Goal: Task Accomplishment & Management: Use online tool/utility

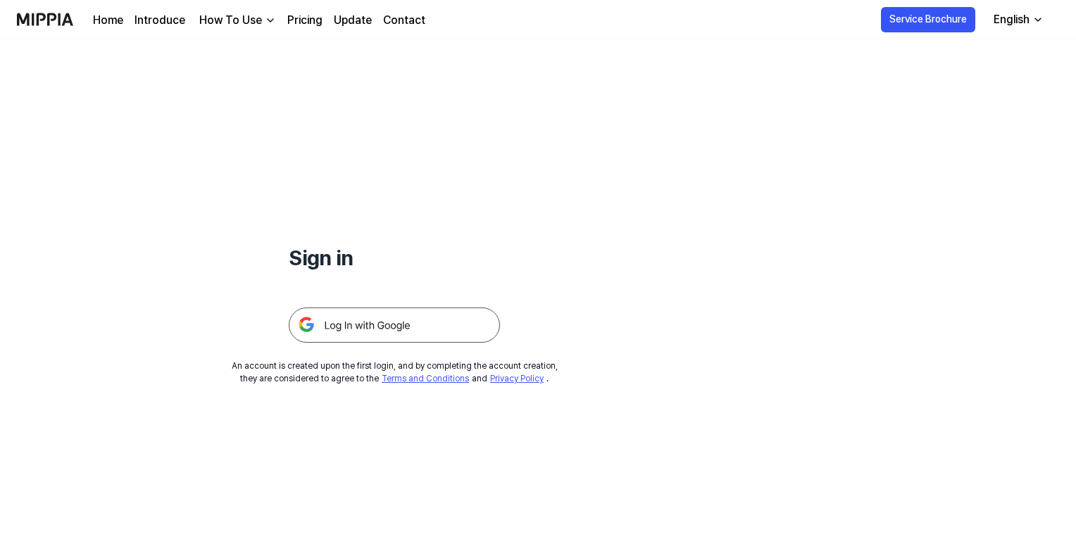
click at [398, 323] on img at bounding box center [394, 325] width 211 height 35
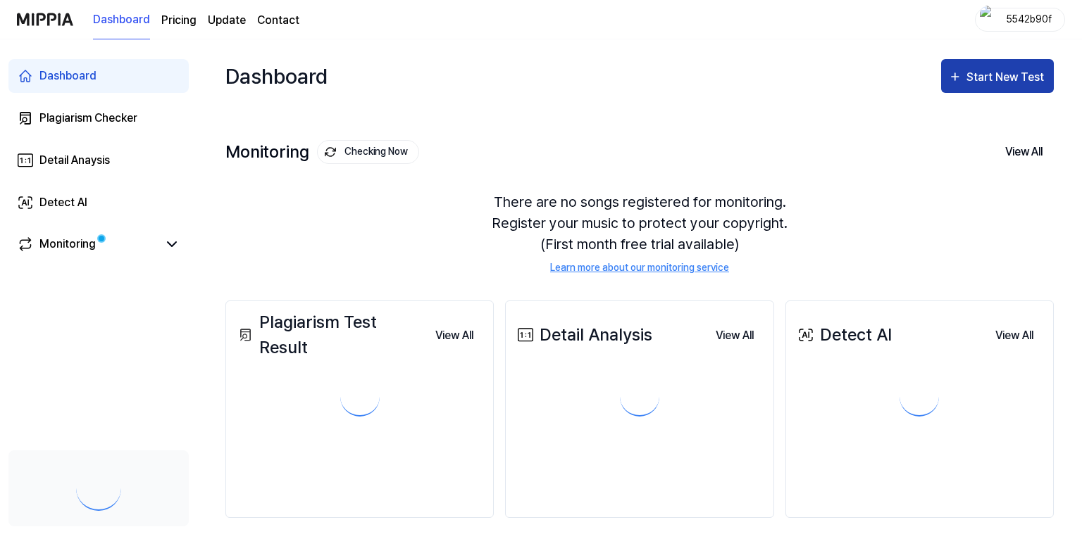
click at [991, 90] on button "Start New Test" at bounding box center [997, 76] width 113 height 34
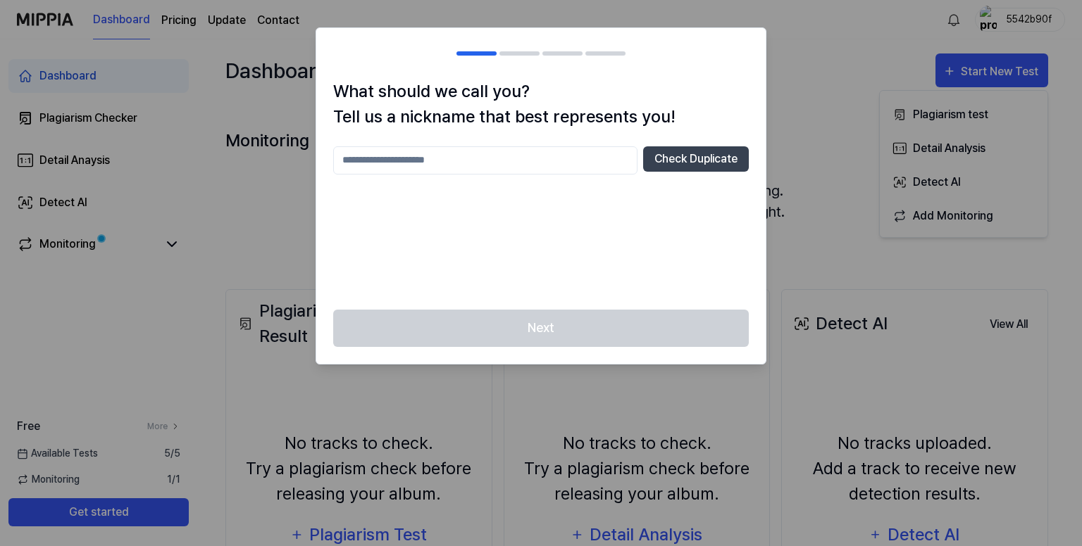
click at [562, 161] on input "text" at bounding box center [485, 160] width 304 height 28
type input "*"
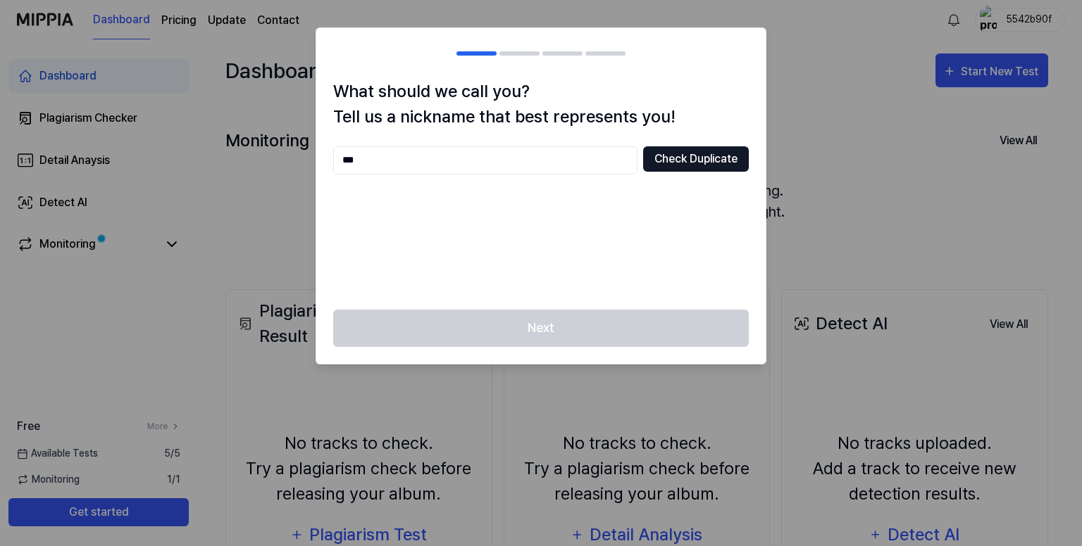
type input "***"
click at [655, 161] on button "Check Duplicate" at bounding box center [696, 158] width 106 height 25
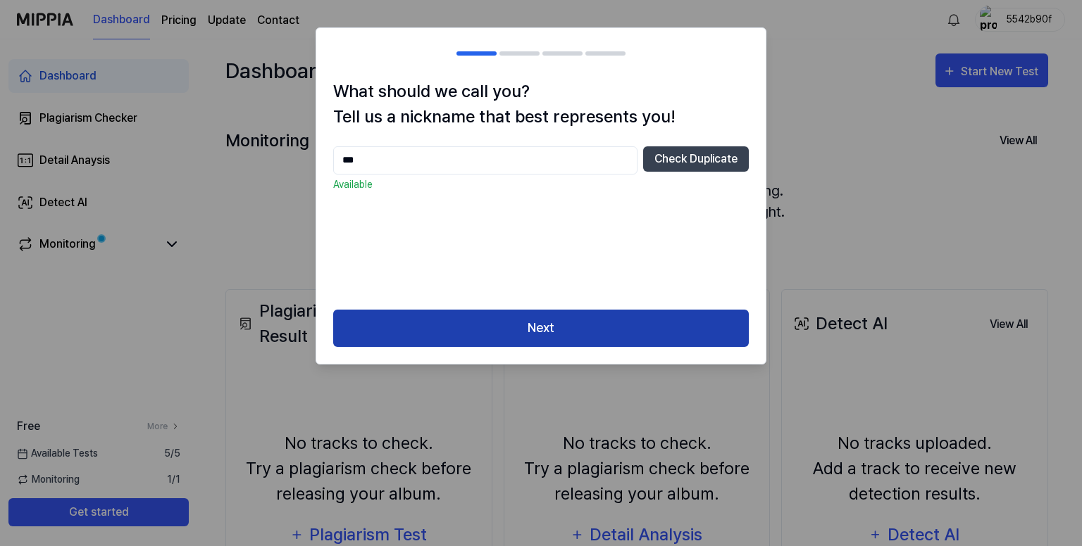
click at [622, 333] on button "Next" at bounding box center [540, 328] width 415 height 37
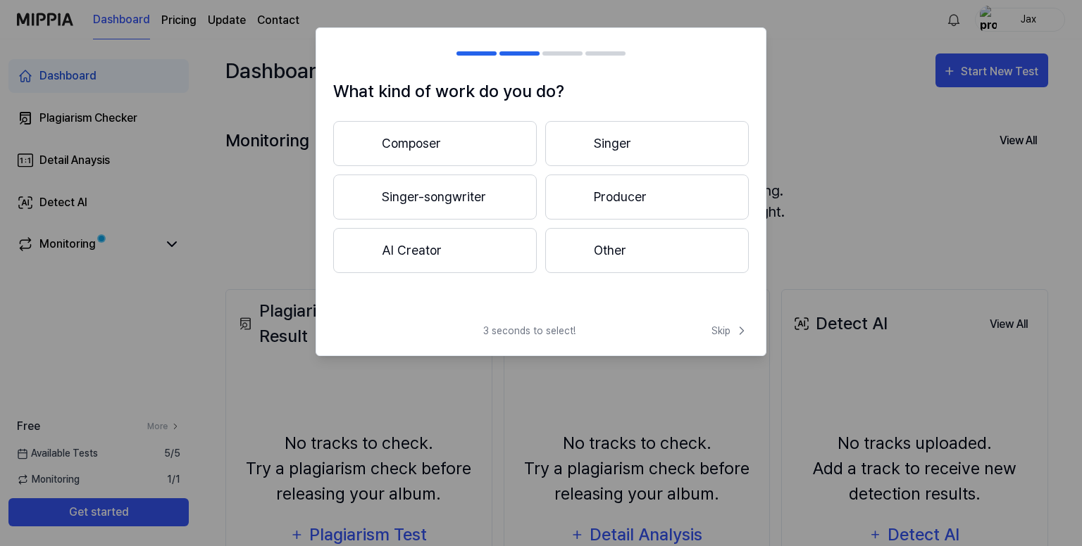
click at [618, 204] on button "Producer" at bounding box center [647, 197] width 204 height 45
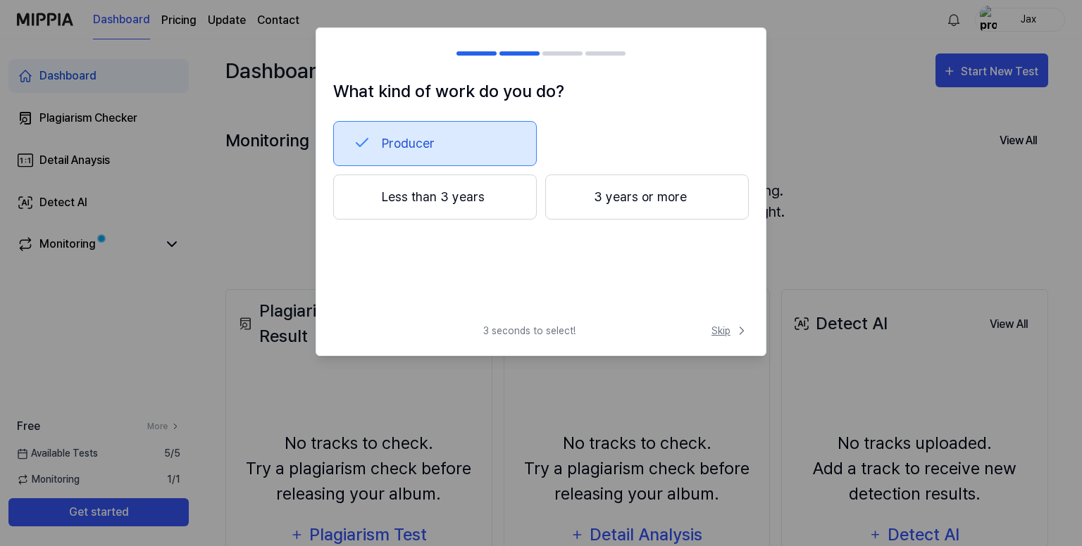
click at [727, 332] on span "Skip" at bounding box center [729, 331] width 37 height 15
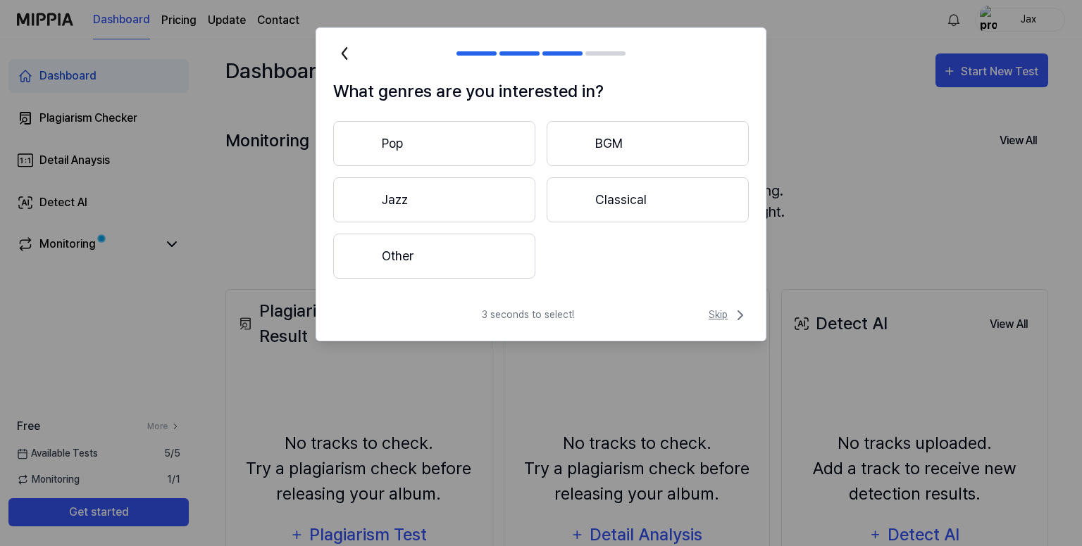
click at [707, 318] on button "Skip" at bounding box center [727, 315] width 43 height 17
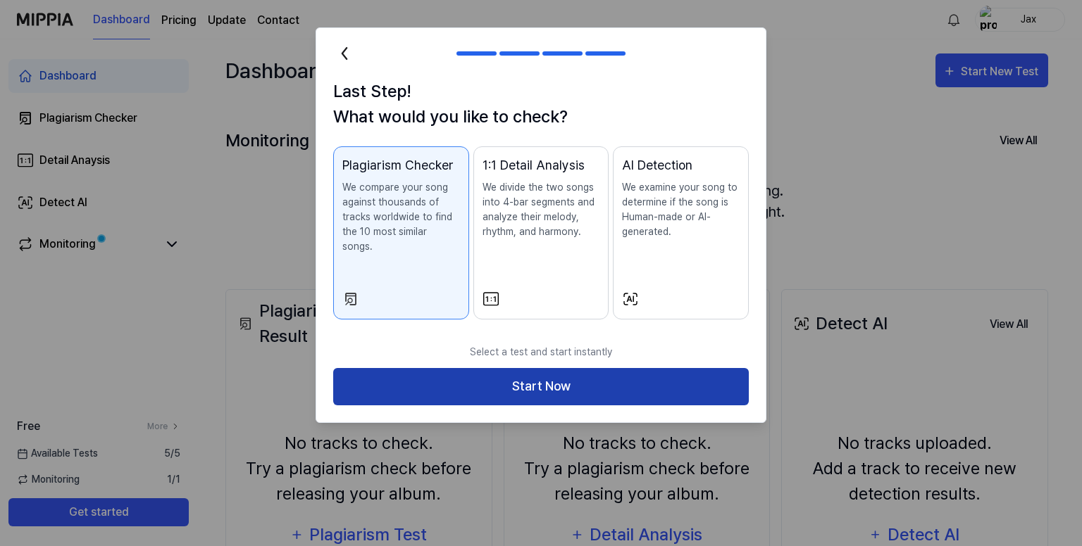
click at [647, 377] on button "Start Now" at bounding box center [540, 386] width 415 height 37
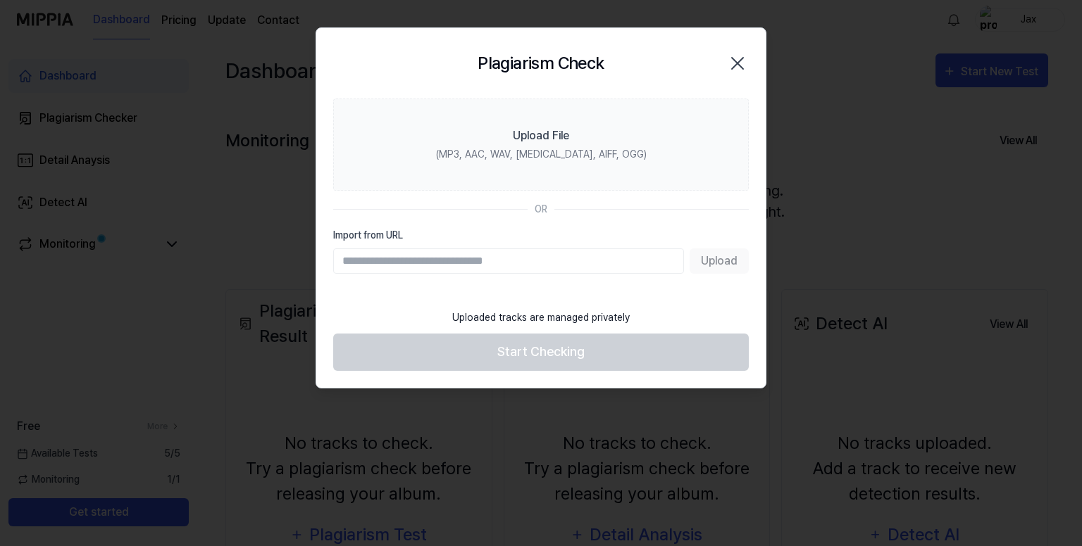
click at [673, 258] on input "Import from URL" at bounding box center [508, 261] width 351 height 25
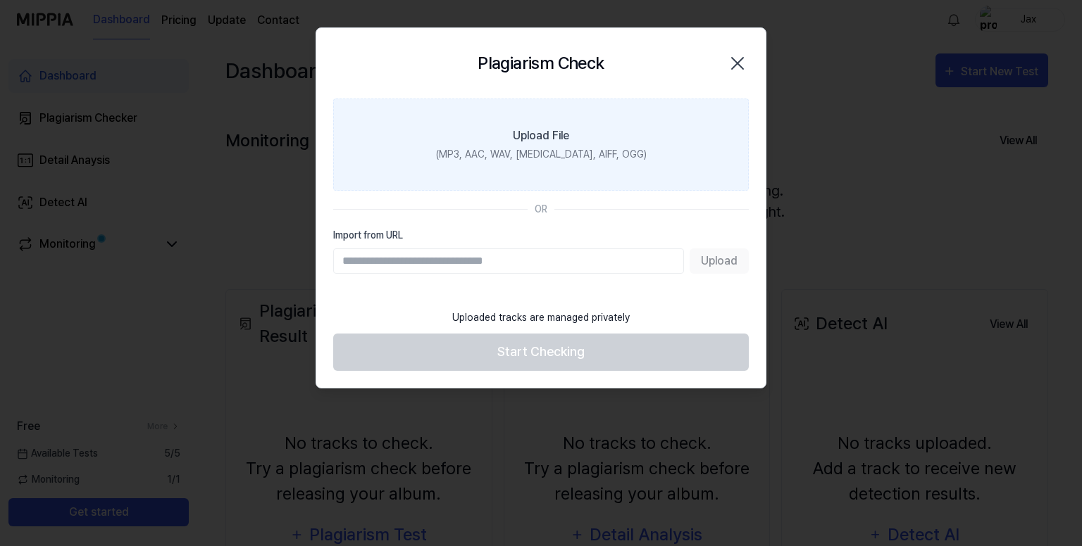
click at [620, 163] on label "Upload File (MP3, AAC, WAV, [MEDICAL_DATA], AIFF, OGG)" at bounding box center [540, 145] width 415 height 92
click at [0, 0] on input "Upload File (MP3, AAC, WAV, [MEDICAL_DATA], AIFF, OGG)" at bounding box center [0, 0] width 0 height 0
click at [569, 175] on label "Upload File (MP3, AAC, WAV, [MEDICAL_DATA], AIFF, OGG)" at bounding box center [540, 145] width 415 height 92
click at [0, 0] on input "Upload File (MP3, AAC, WAV, [MEDICAL_DATA], AIFF, OGG)" at bounding box center [0, 0] width 0 height 0
click at [600, 163] on label "Upload File (MP3, AAC, WAV, [MEDICAL_DATA], AIFF, OGG)" at bounding box center [540, 145] width 415 height 92
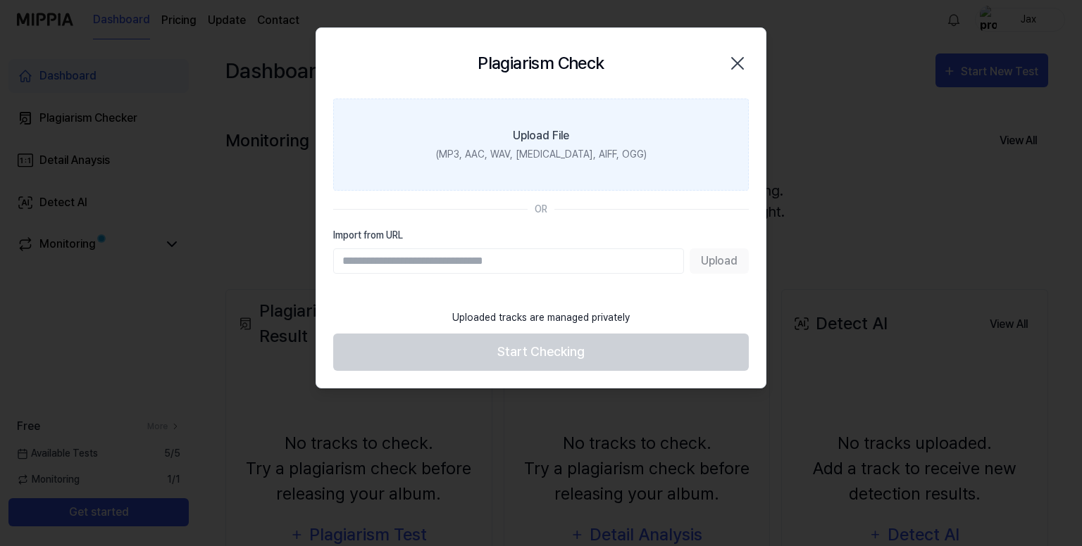
click at [0, 0] on input "Upload File (MP3, AAC, WAV, [MEDICAL_DATA], AIFF, OGG)" at bounding box center [0, 0] width 0 height 0
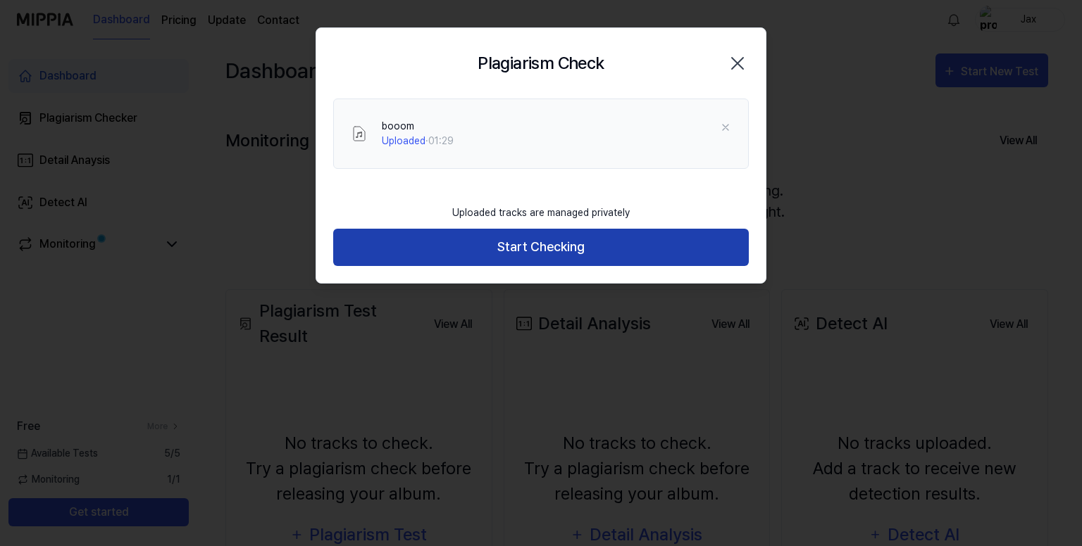
click at [642, 253] on button "Start Checking" at bounding box center [540, 247] width 415 height 37
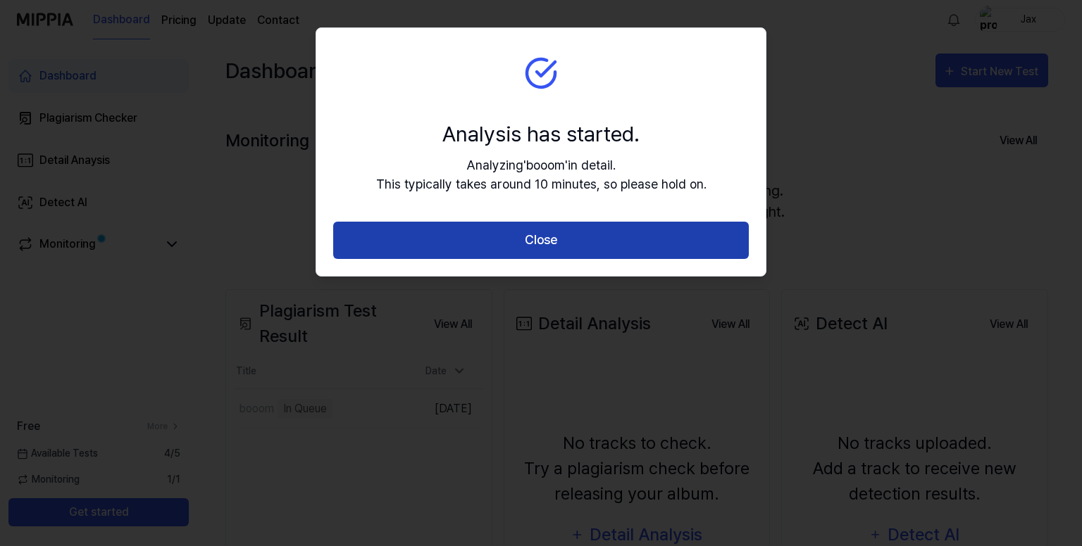
click at [653, 243] on button "Close" at bounding box center [540, 240] width 415 height 37
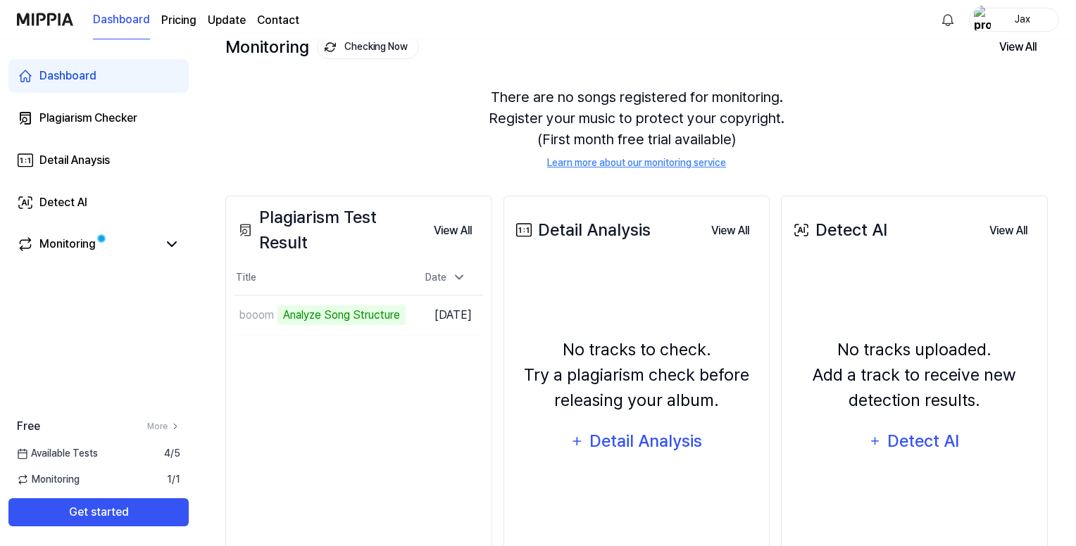
scroll to position [141, 0]
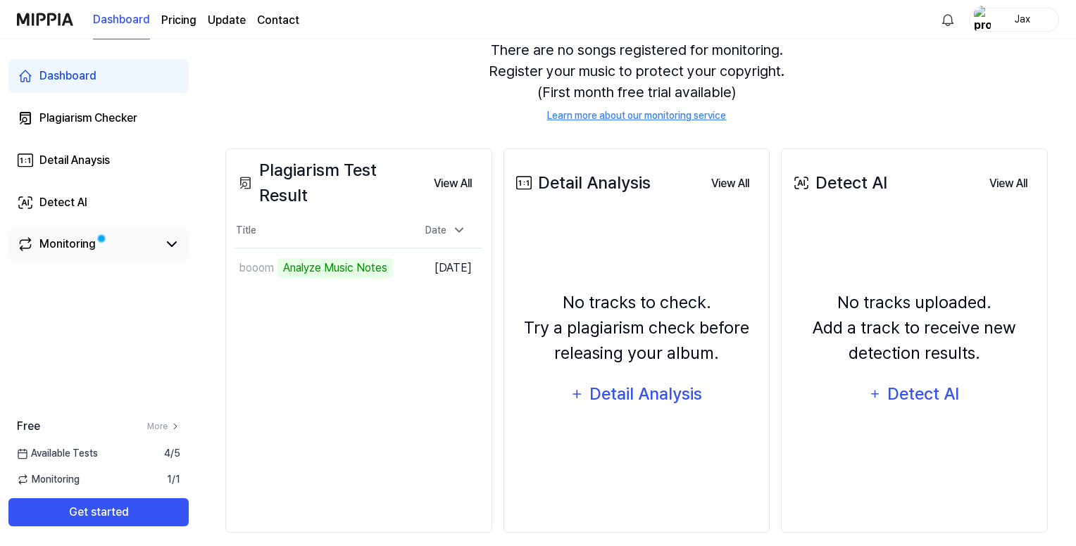
click at [139, 238] on link "Monitoring" at bounding box center [87, 244] width 141 height 17
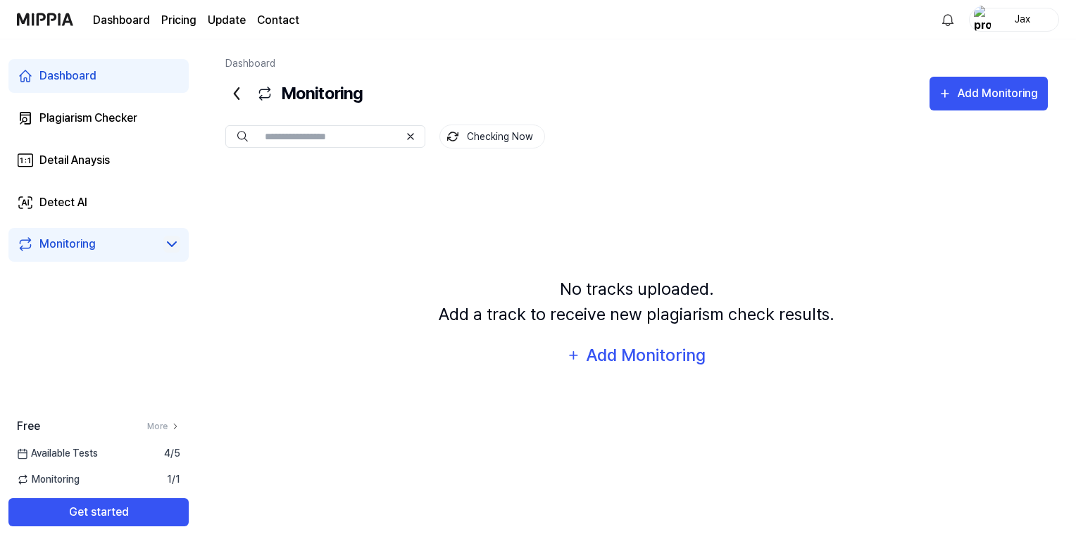
scroll to position [0, 0]
click at [168, 249] on icon at bounding box center [171, 244] width 17 height 17
click at [78, 68] on div "Dashboard" at bounding box center [67, 76] width 57 height 17
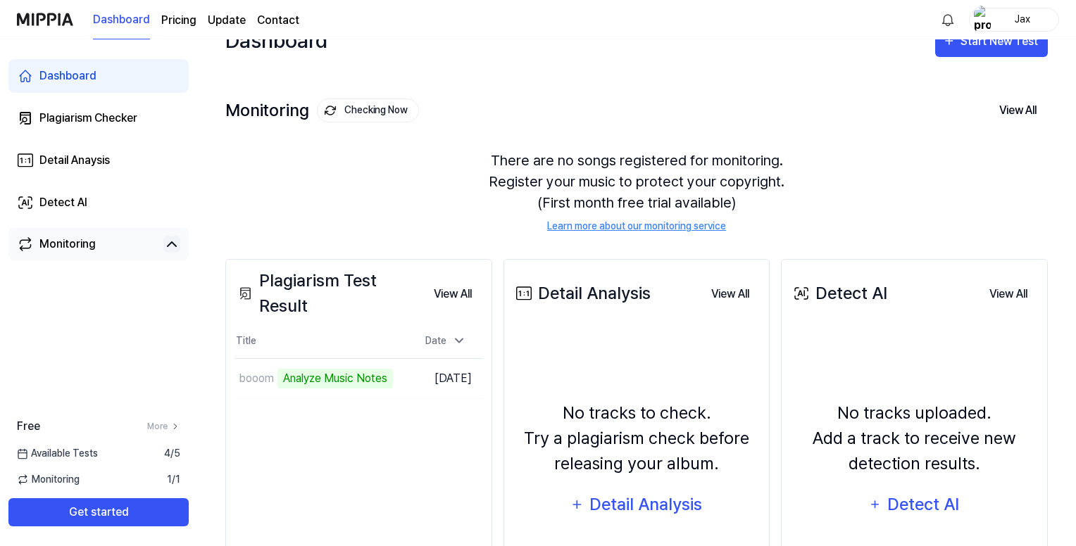
scroll to position [23, 0]
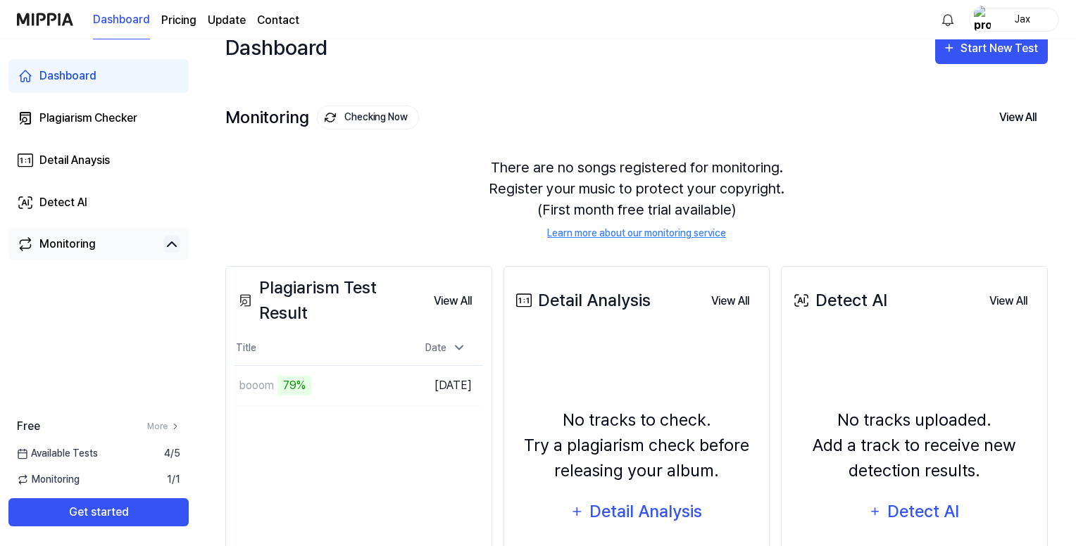
click at [813, 218] on div "There are no songs registered for monitoring. Register your music to protect yo…" at bounding box center [636, 199] width 822 height 118
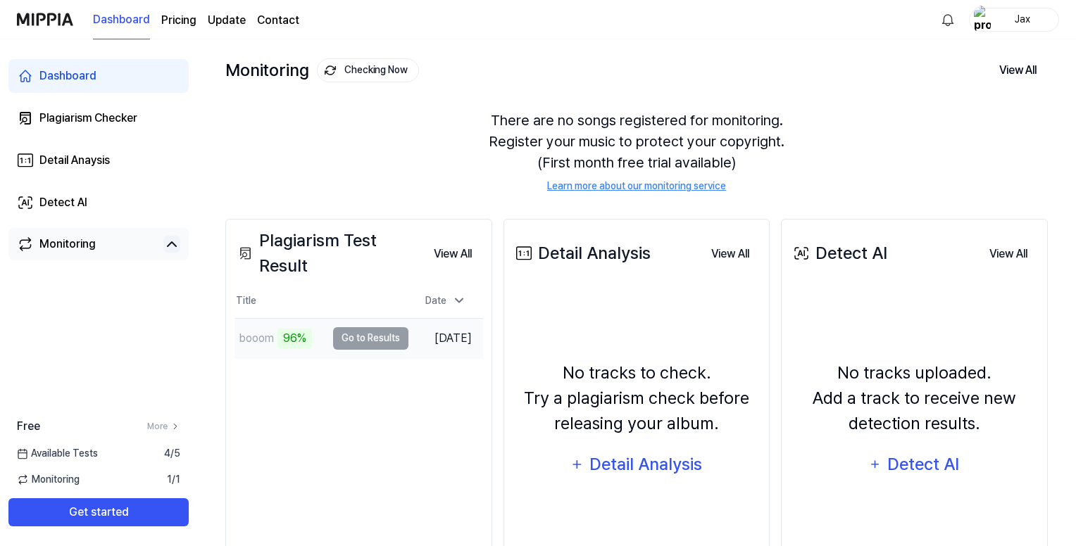
click at [385, 335] on td "booom 96% Go to Results" at bounding box center [321, 338] width 174 height 39
click at [368, 334] on button "Go to Results" at bounding box center [370, 338] width 75 height 23
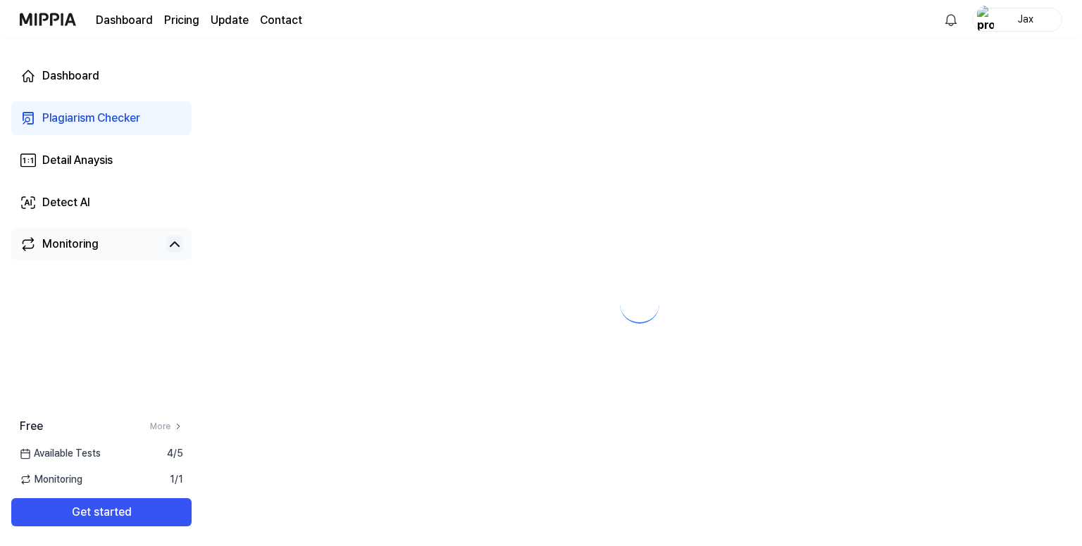
scroll to position [0, 0]
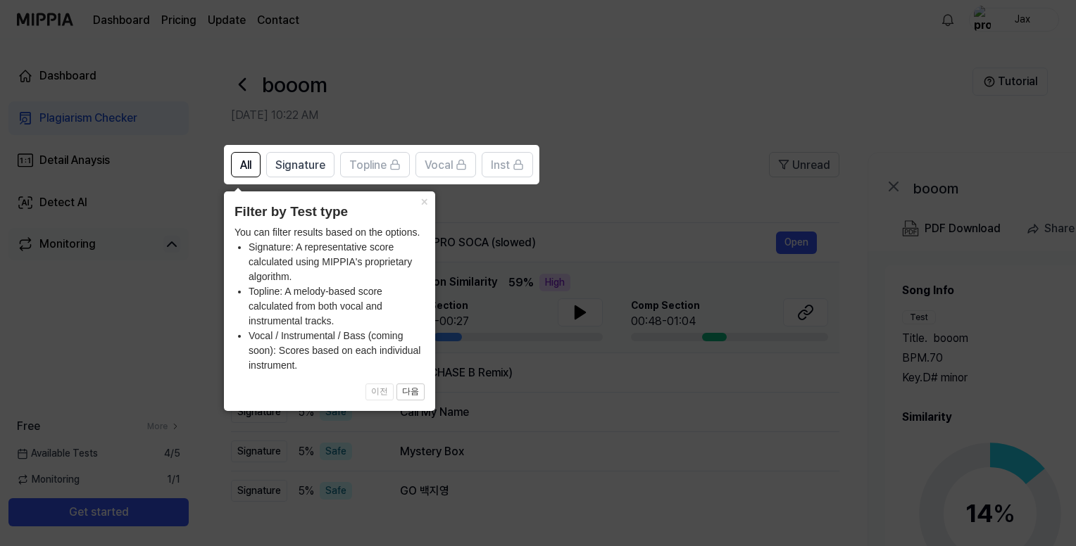
click at [592, 175] on icon at bounding box center [541, 273] width 1082 height 546
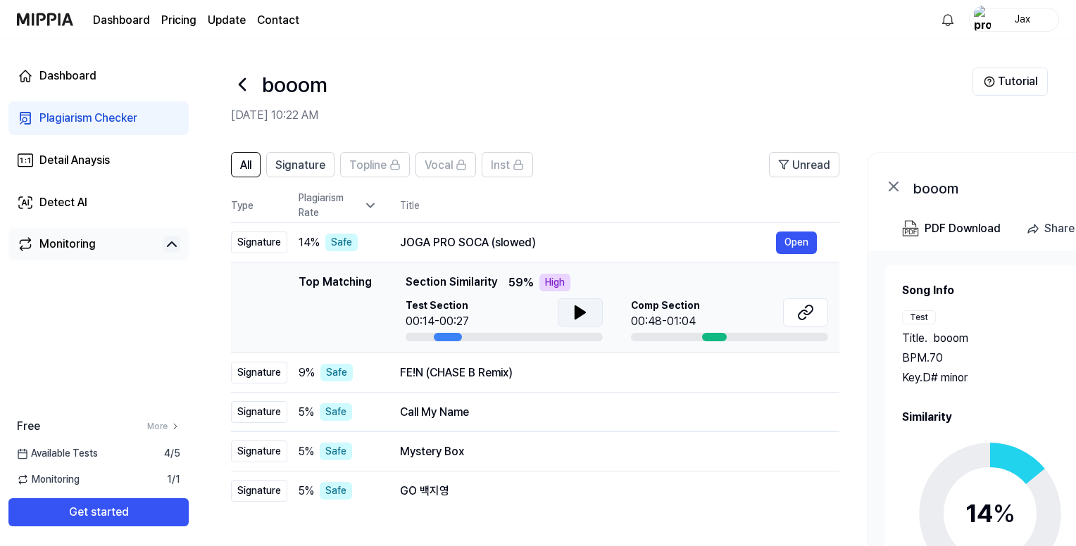
click at [594, 309] on button at bounding box center [580, 313] width 45 height 28
click at [806, 321] on button at bounding box center [805, 313] width 45 height 28
click at [789, 239] on button "Open" at bounding box center [796, 243] width 41 height 23
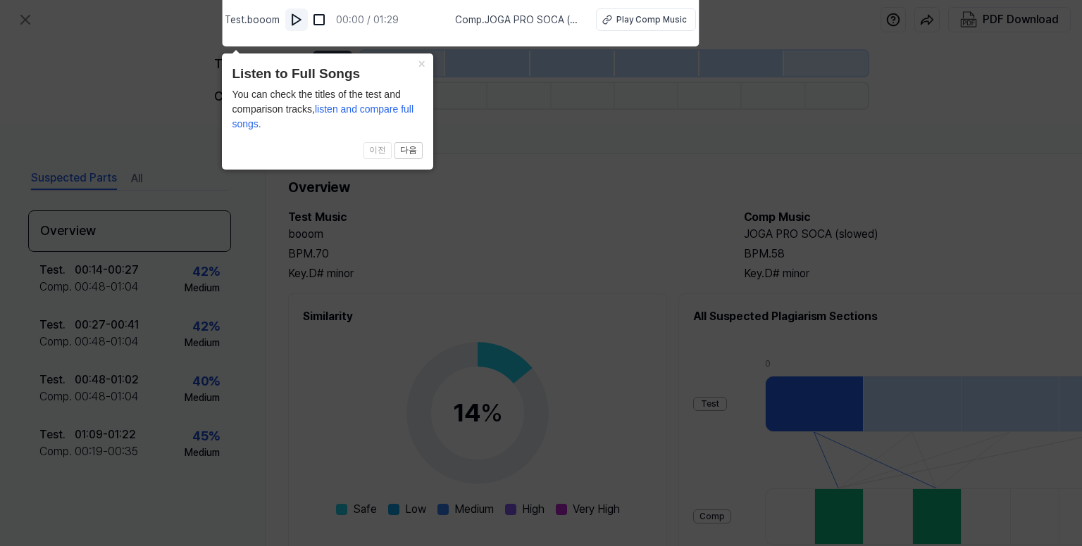
click at [303, 20] on img at bounding box center [296, 20] width 14 height 14
click at [669, 12] on button "Play Comp Music" at bounding box center [644, 19] width 100 height 23
click at [527, 152] on icon at bounding box center [541, 269] width 1082 height 553
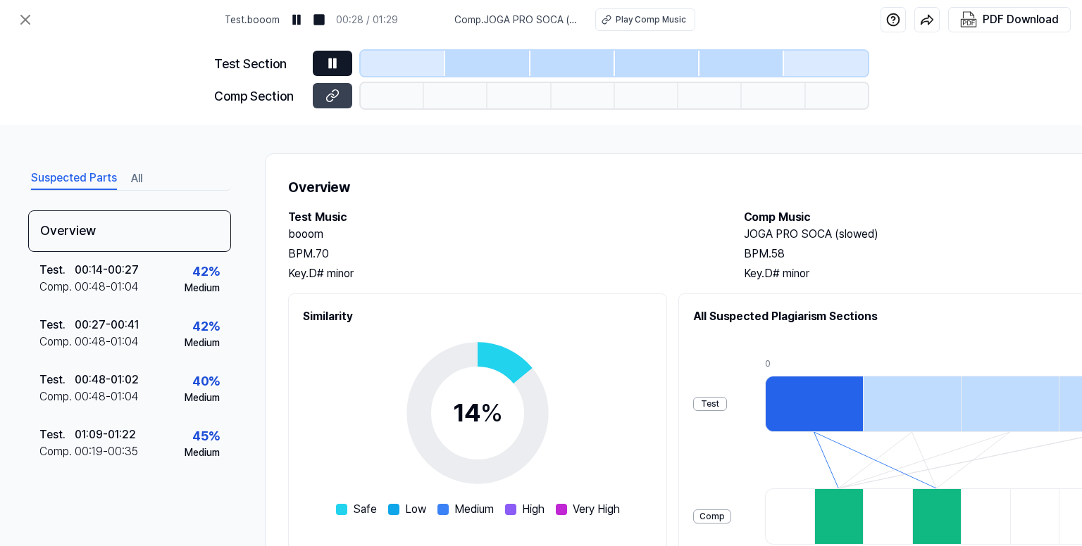
click at [334, 74] on button at bounding box center [332, 63] width 39 height 25
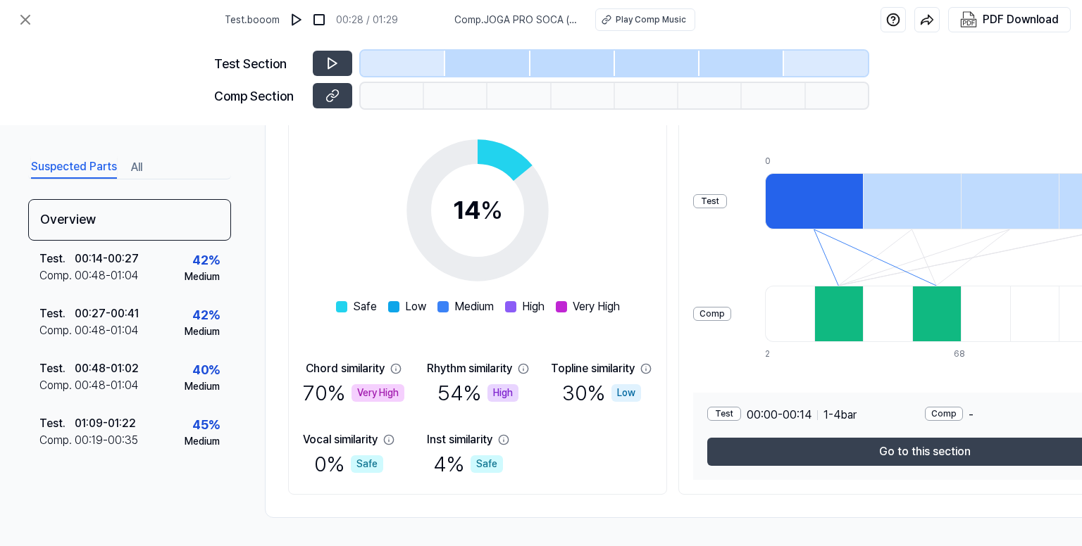
click at [138, 175] on button "All" at bounding box center [136, 167] width 11 height 23
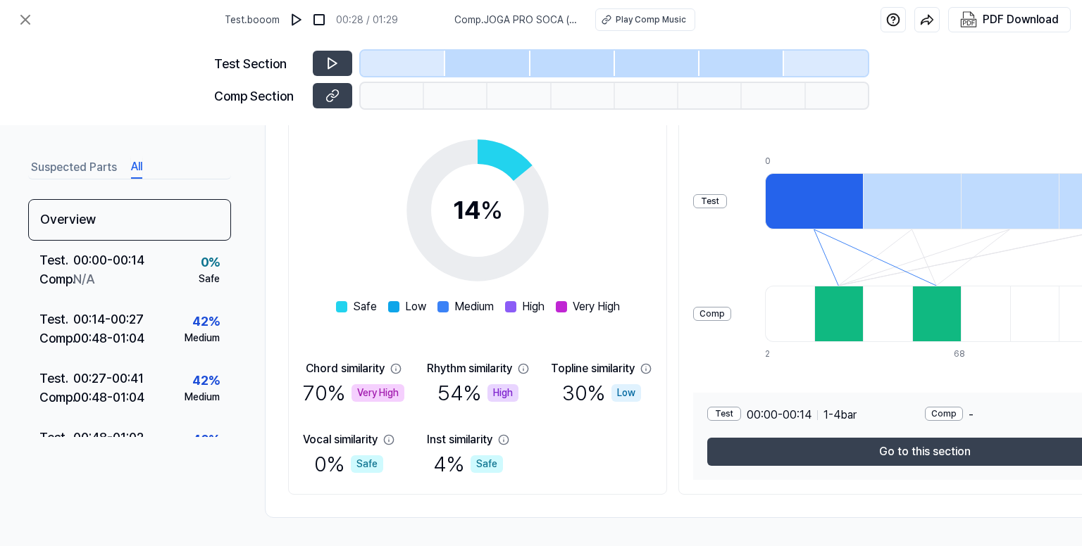
click at [283, 37] on div "Test . booom 00:28 / 01:29 Comp . JOGA PRO SOCA (slowed) Play Comp Music" at bounding box center [460, 19] width 470 height 39
click at [299, 29] on button at bounding box center [296, 19] width 23 height 23
click at [33, 23] on icon at bounding box center [25, 19] width 17 height 17
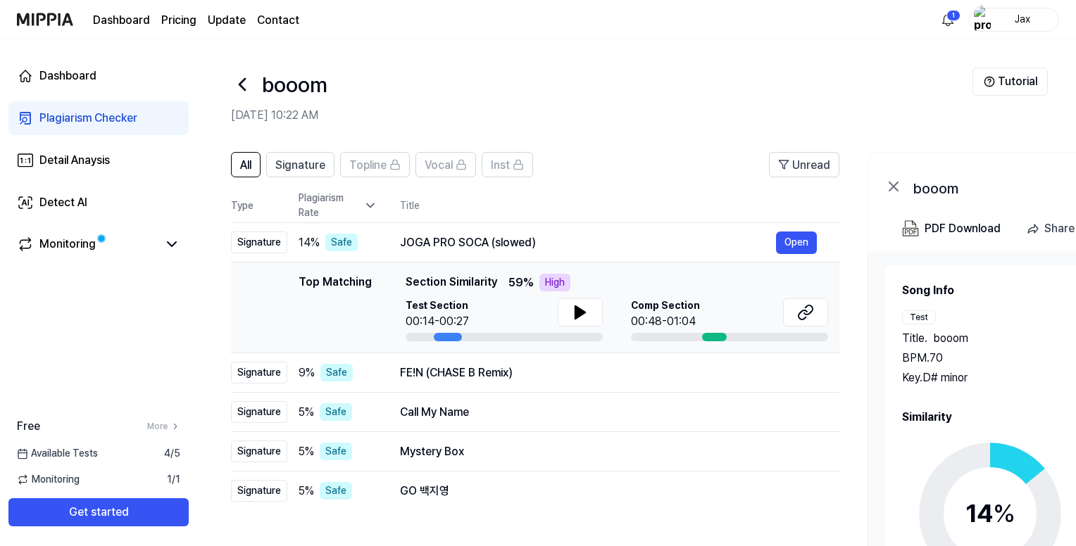
click at [246, 85] on icon at bounding box center [242, 84] width 23 height 23
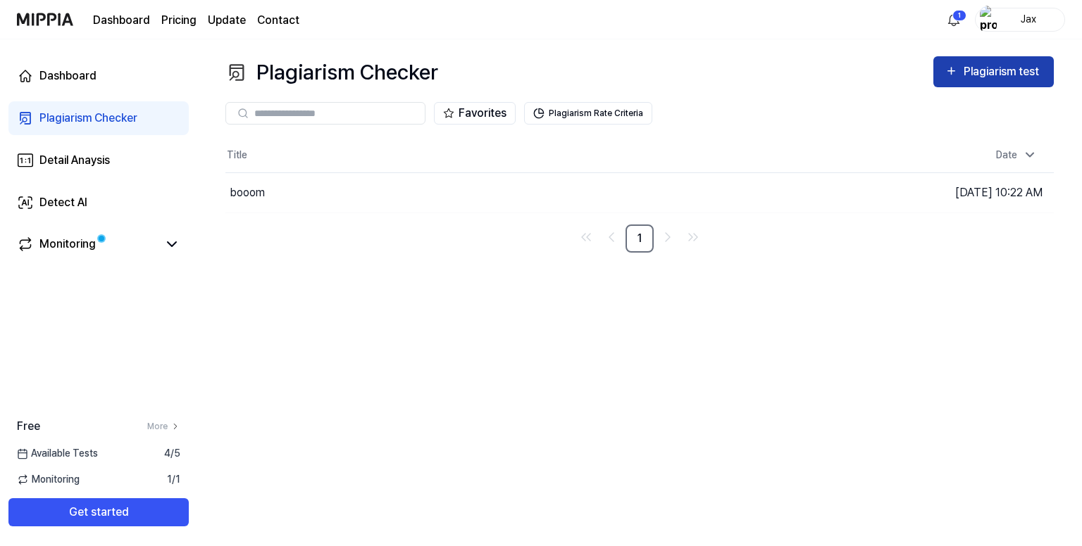
click at [969, 63] on div "Plagiarism test" at bounding box center [1002, 72] width 79 height 18
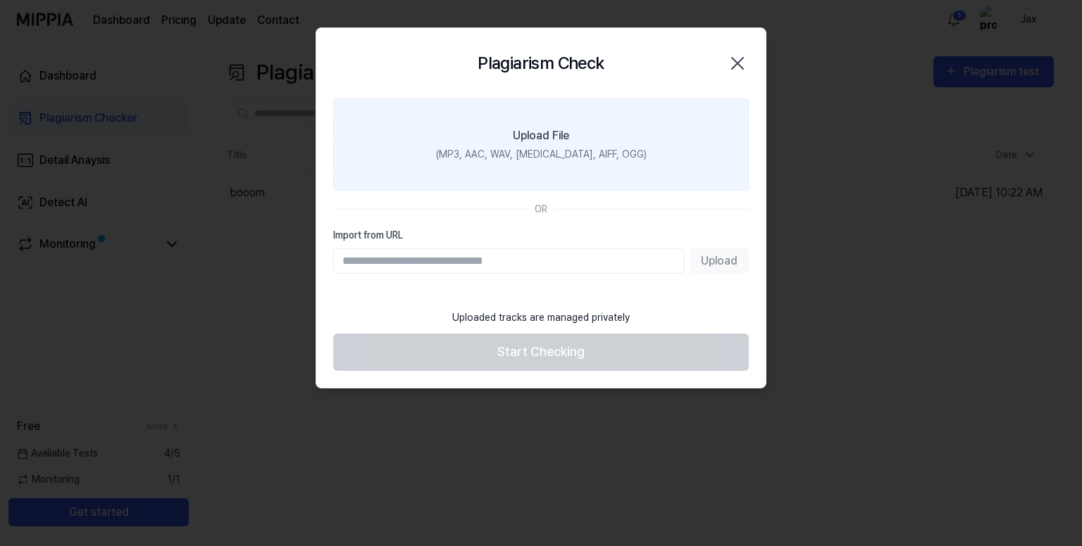
click at [608, 150] on div "(MP3, AAC, WAV, [MEDICAL_DATA], AIFF, OGG)" at bounding box center [541, 154] width 211 height 15
click at [0, 0] on input "Upload File (MP3, AAC, WAV, [MEDICAL_DATA], AIFF, OGG)" at bounding box center [0, 0] width 0 height 0
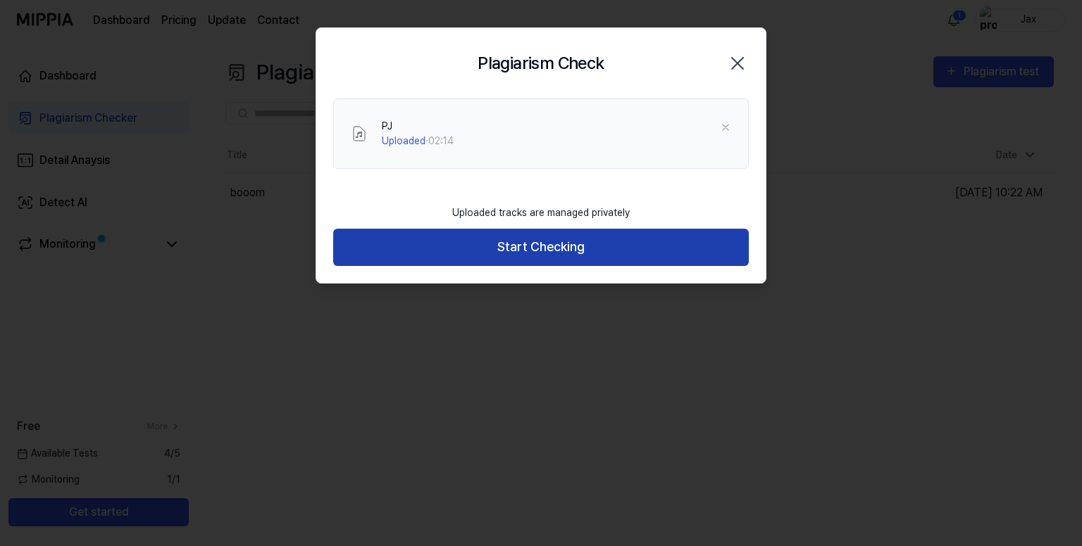
click at [400, 240] on button "Start Checking" at bounding box center [540, 247] width 415 height 37
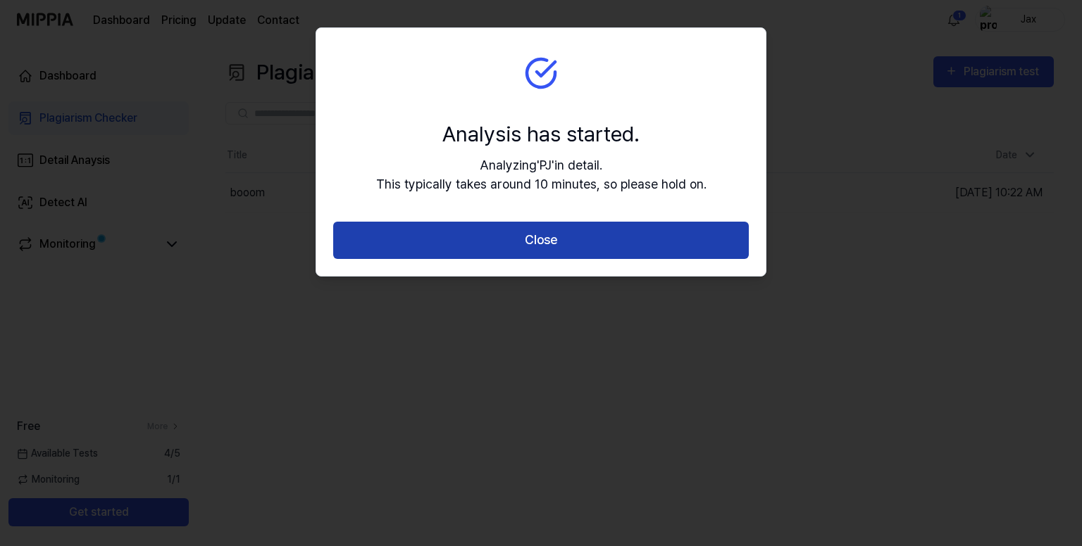
click at [563, 237] on button "Close" at bounding box center [540, 240] width 415 height 37
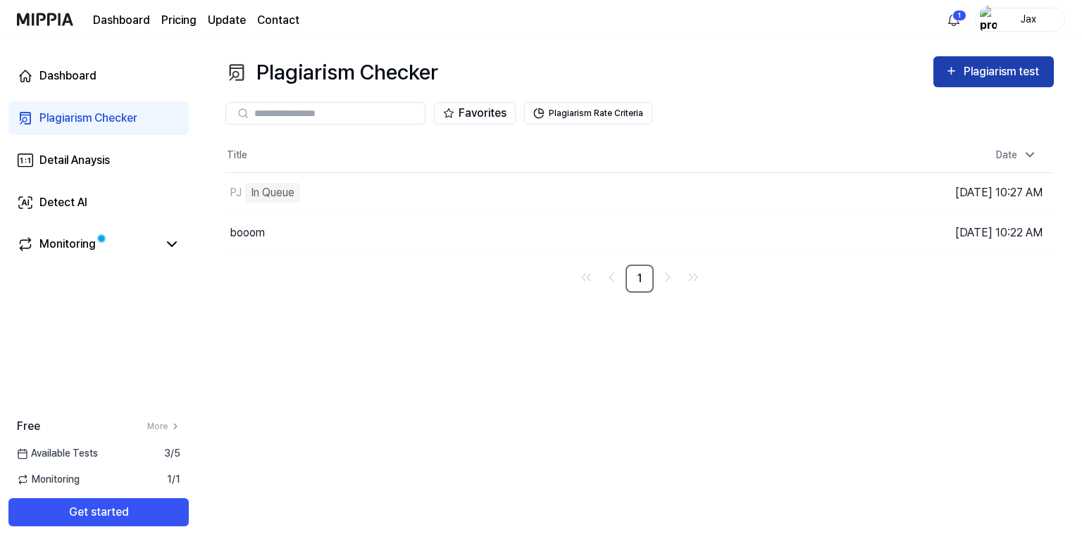
click at [1046, 73] on button "Plagiarism test" at bounding box center [993, 71] width 120 height 31
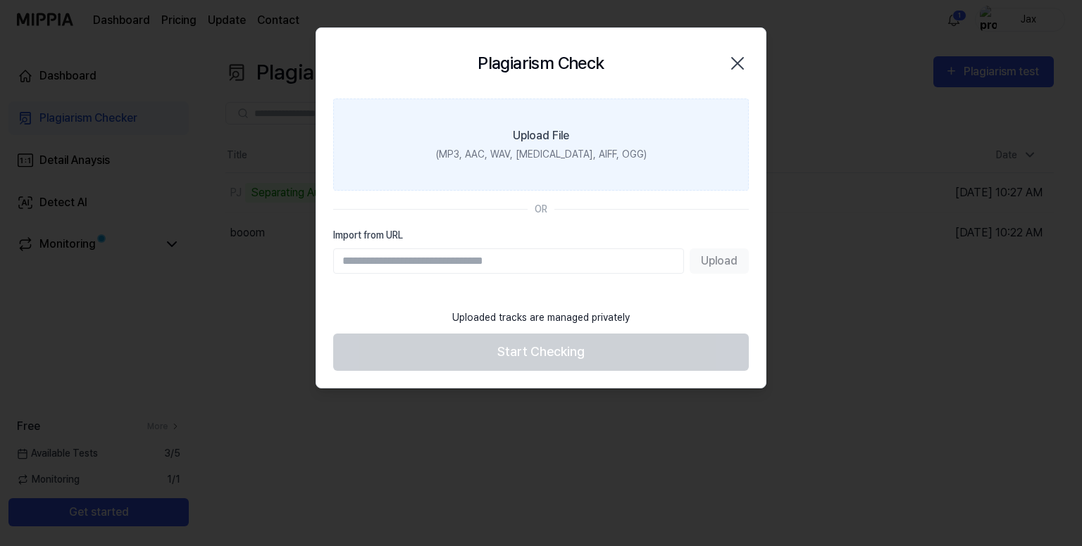
click at [558, 151] on div "(MP3, AAC, WAV, [MEDICAL_DATA], AIFF, OGG)" at bounding box center [541, 154] width 211 height 15
click at [0, 0] on input "Upload File (MP3, AAC, WAV, [MEDICAL_DATA], AIFF, OGG)" at bounding box center [0, 0] width 0 height 0
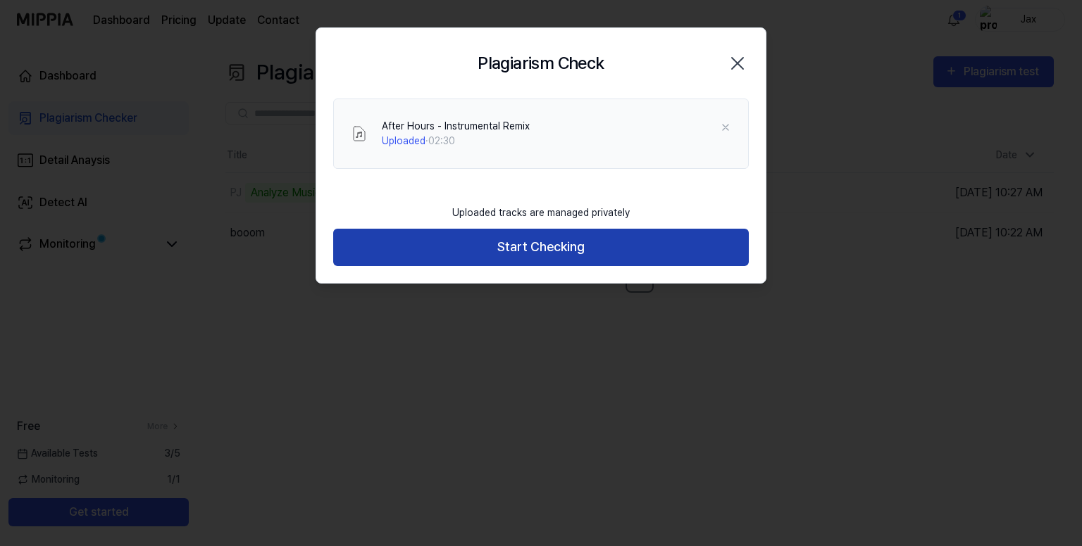
click at [477, 236] on button "Start Checking" at bounding box center [540, 247] width 415 height 37
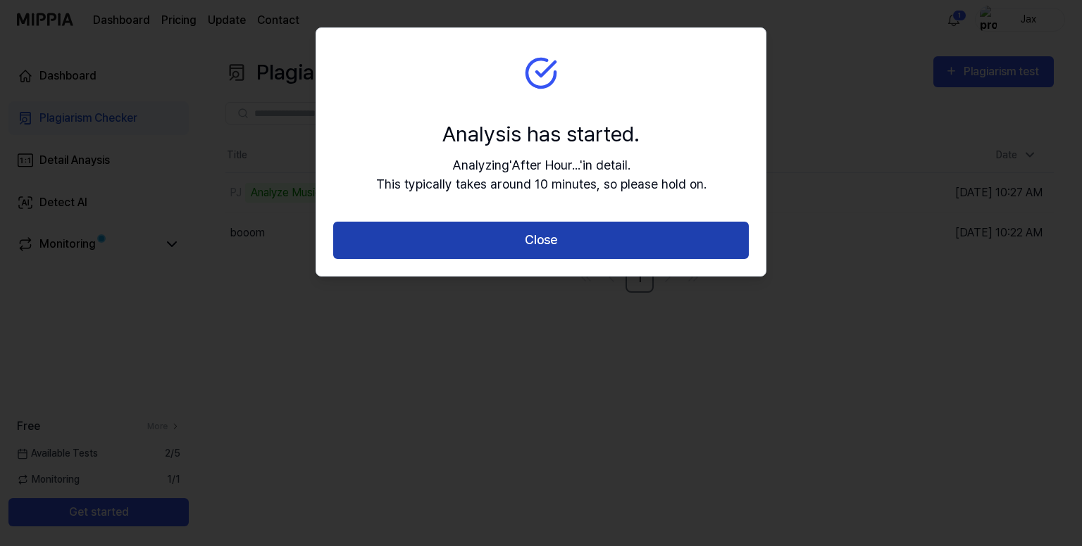
click at [541, 251] on button "Close" at bounding box center [540, 240] width 415 height 37
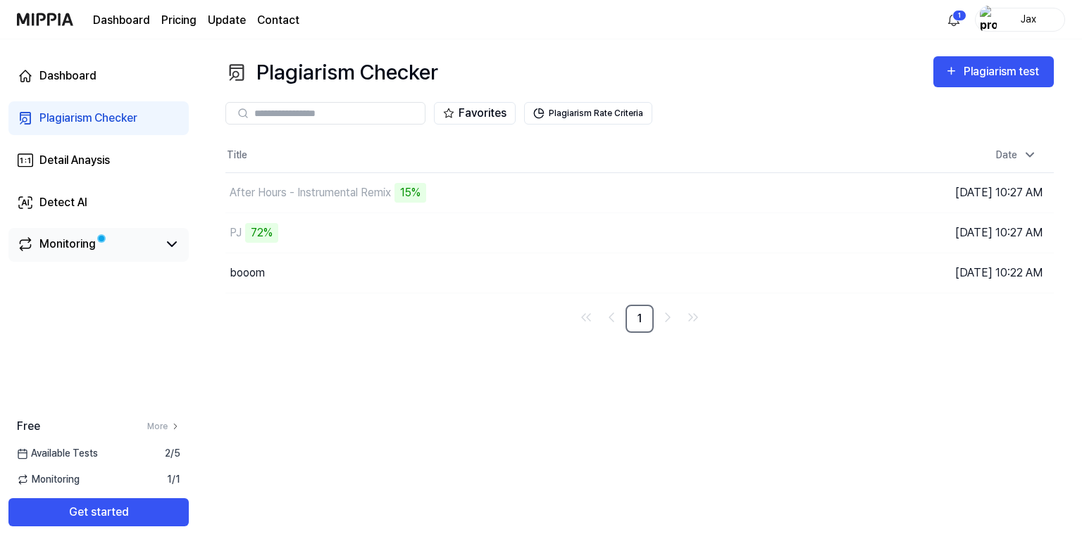
click at [144, 242] on link "Monitoring" at bounding box center [87, 244] width 141 height 17
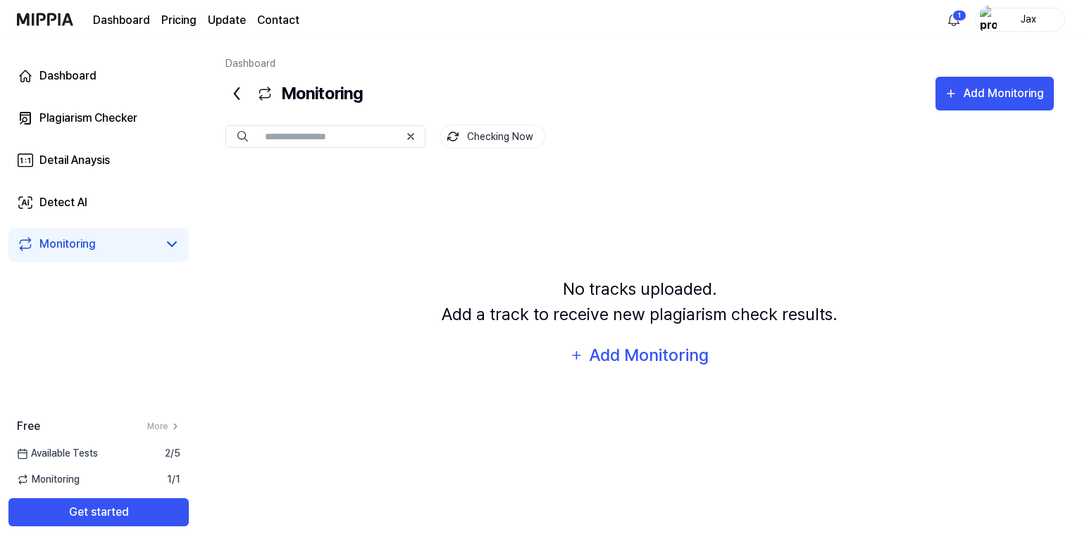
click at [144, 242] on link "Monitoring" at bounding box center [87, 244] width 141 height 17
click at [161, 249] on div "Monitoring" at bounding box center [98, 244] width 163 height 17
click at [179, 249] on icon at bounding box center [171, 244] width 17 height 17
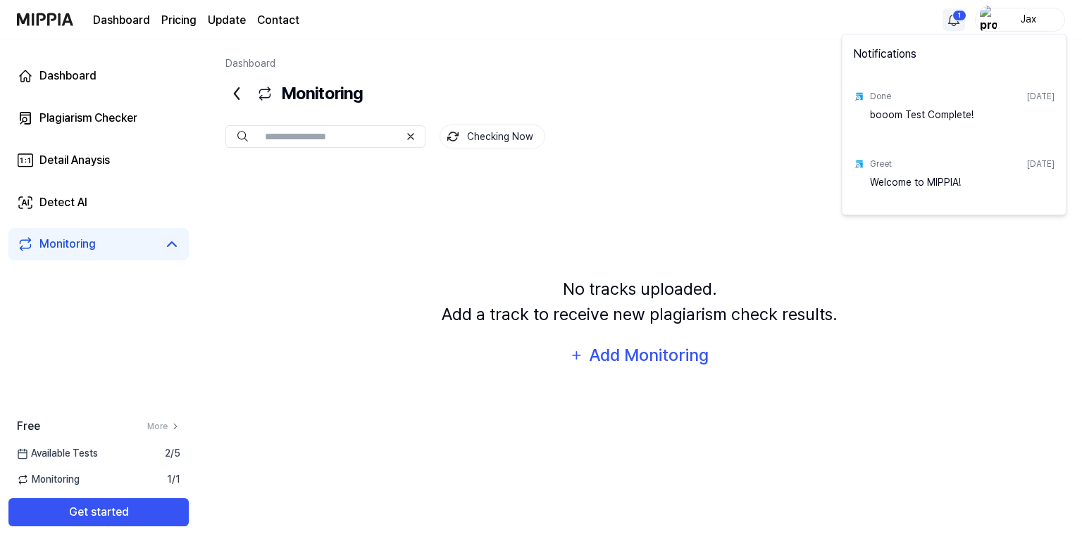
click at [960, 22] on html "Dashboard Pricing Update Contact 1 Jax Dashboard Plagiarism Checker Detail Anay…" at bounding box center [541, 273] width 1082 height 546
click at [954, 24] on html "Dashboard Pricing Update Contact Jax Dashboard Plagiarism Checker Detail Anaysi…" at bounding box center [541, 273] width 1082 height 546
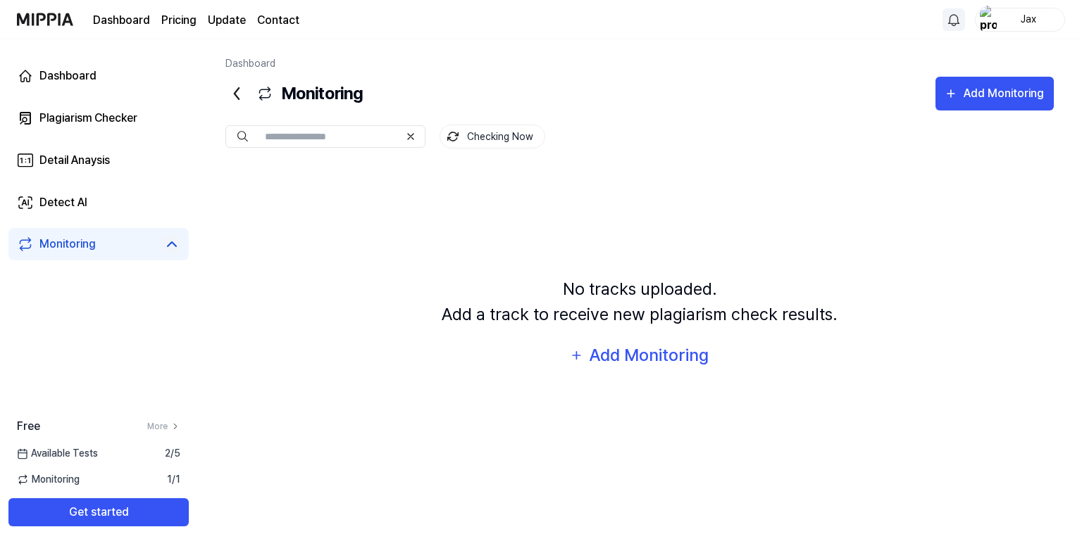
click at [177, 239] on icon at bounding box center [171, 244] width 17 height 17
click at [146, 242] on link "Monitoring" at bounding box center [87, 244] width 141 height 17
click at [232, 82] on icon at bounding box center [236, 93] width 23 height 23
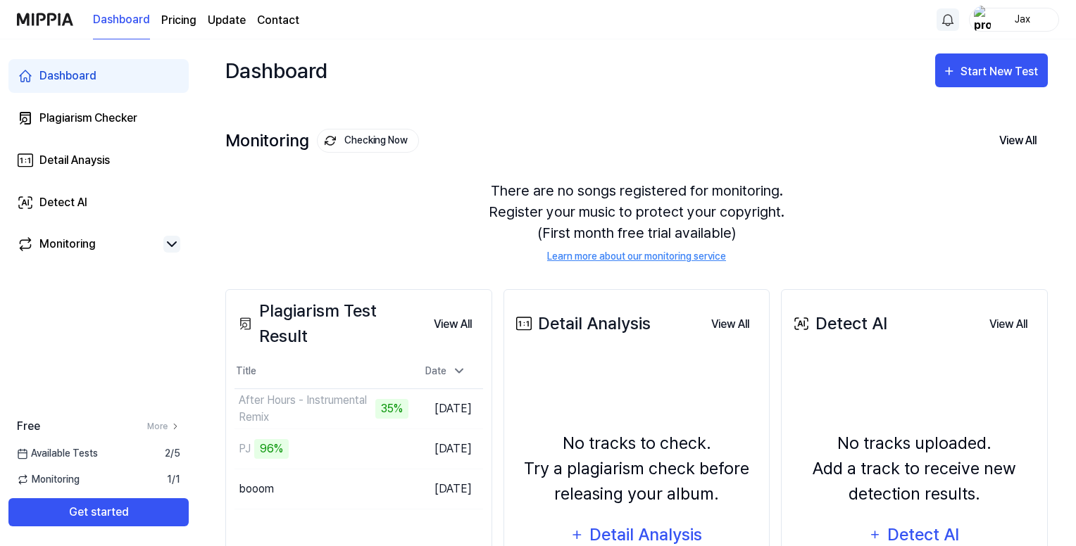
scroll to position [94, 0]
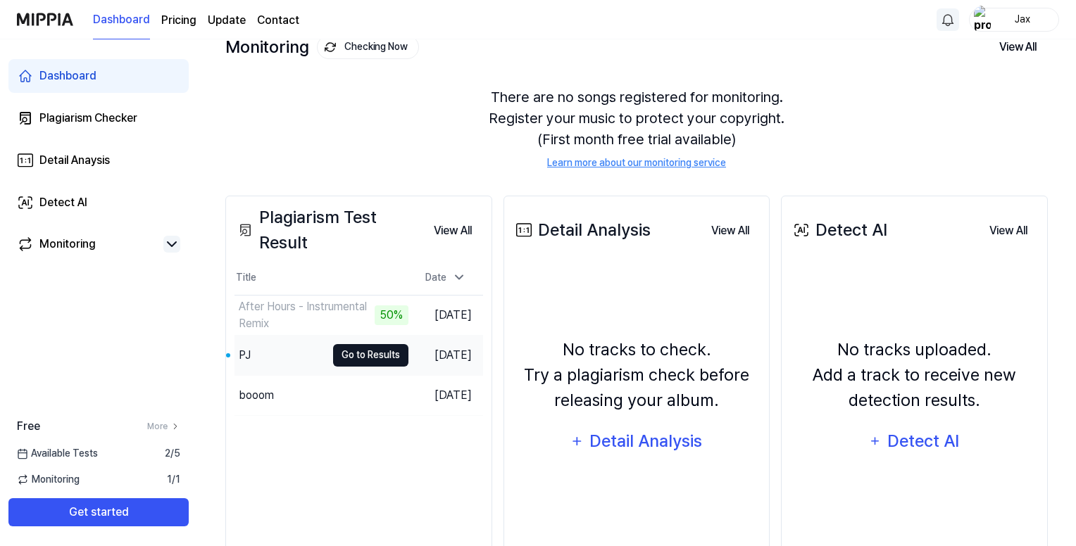
click at [365, 353] on button "Go to Results" at bounding box center [370, 355] width 75 height 23
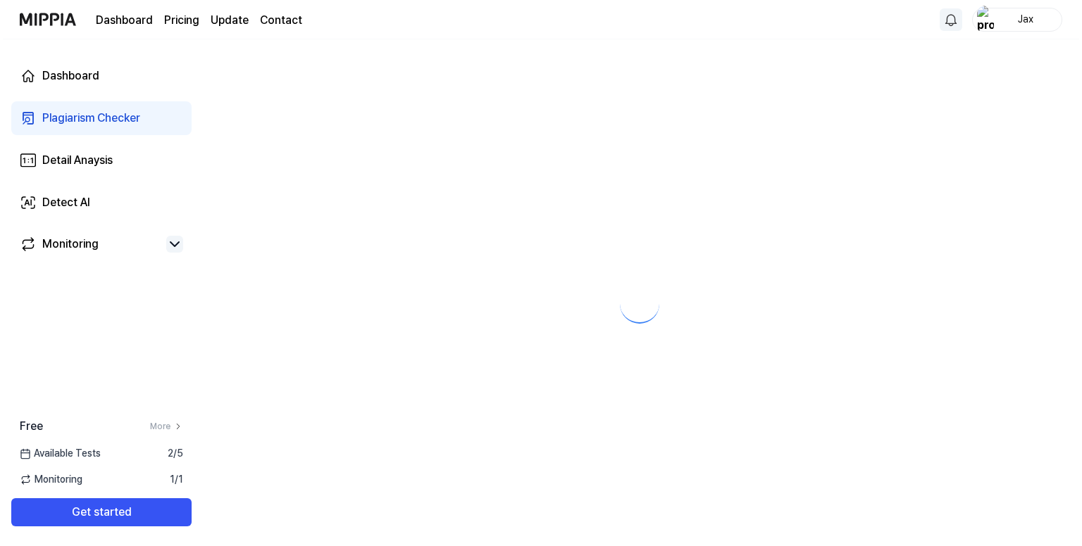
scroll to position [0, 0]
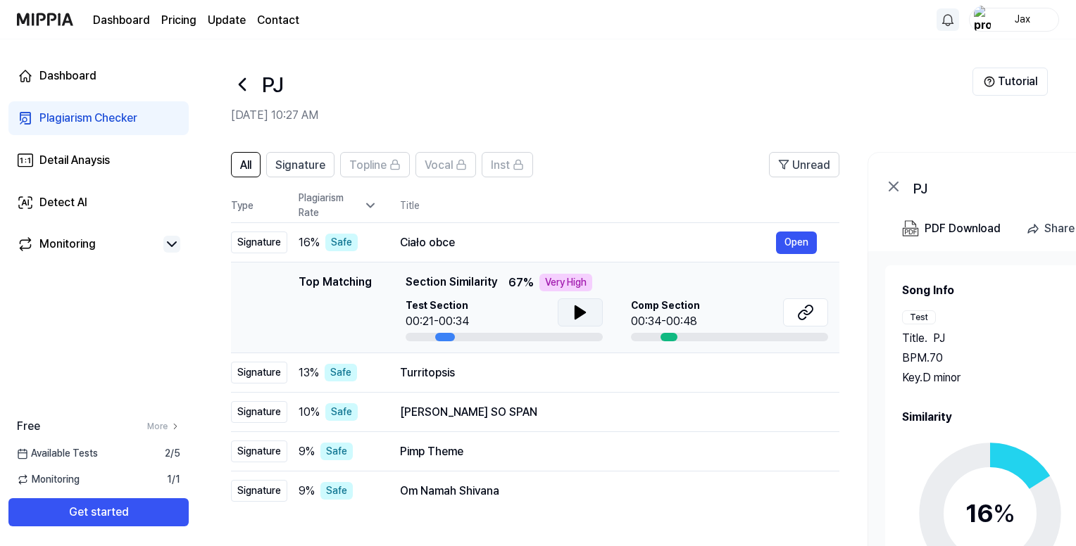
click at [582, 306] on icon at bounding box center [580, 312] width 17 height 17
click at [583, 305] on icon at bounding box center [580, 312] width 17 height 17
click at [806, 299] on button at bounding box center [805, 313] width 45 height 28
click at [627, 378] on div "Turritopsis" at bounding box center [588, 373] width 376 height 17
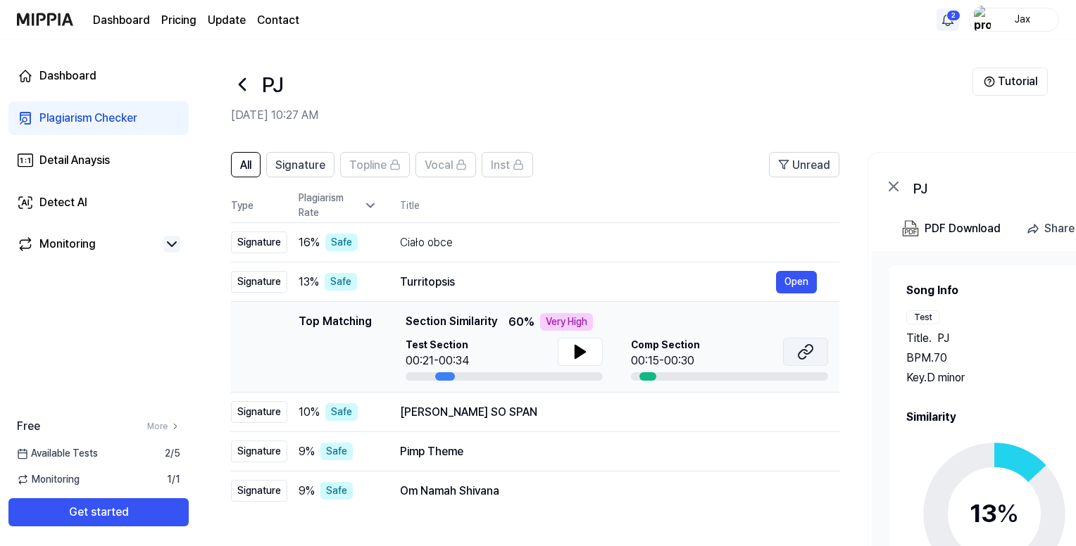
click at [817, 350] on button at bounding box center [805, 352] width 45 height 28
click at [803, 415] on button "Open" at bounding box center [796, 412] width 41 height 23
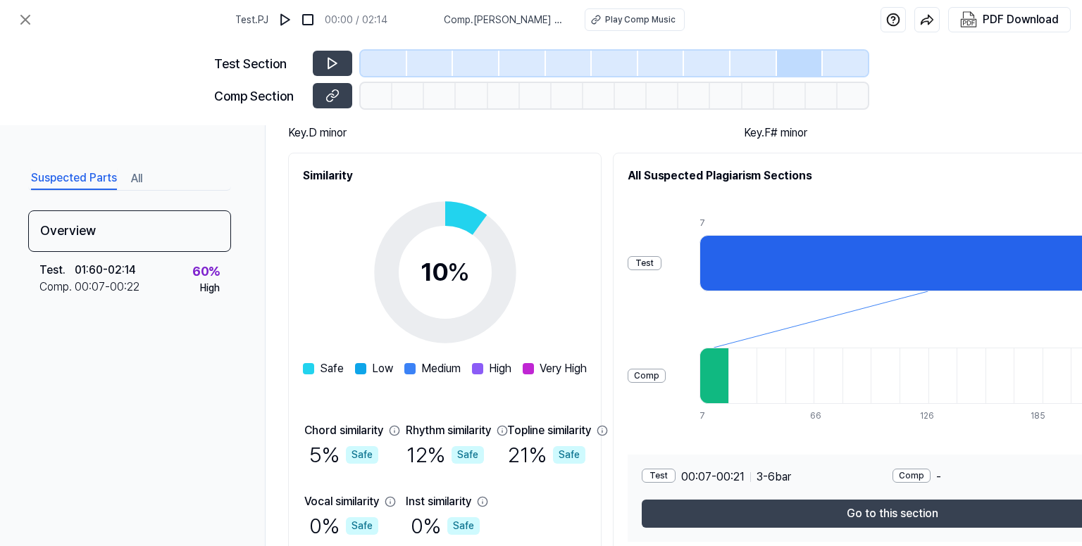
scroll to position [187, 0]
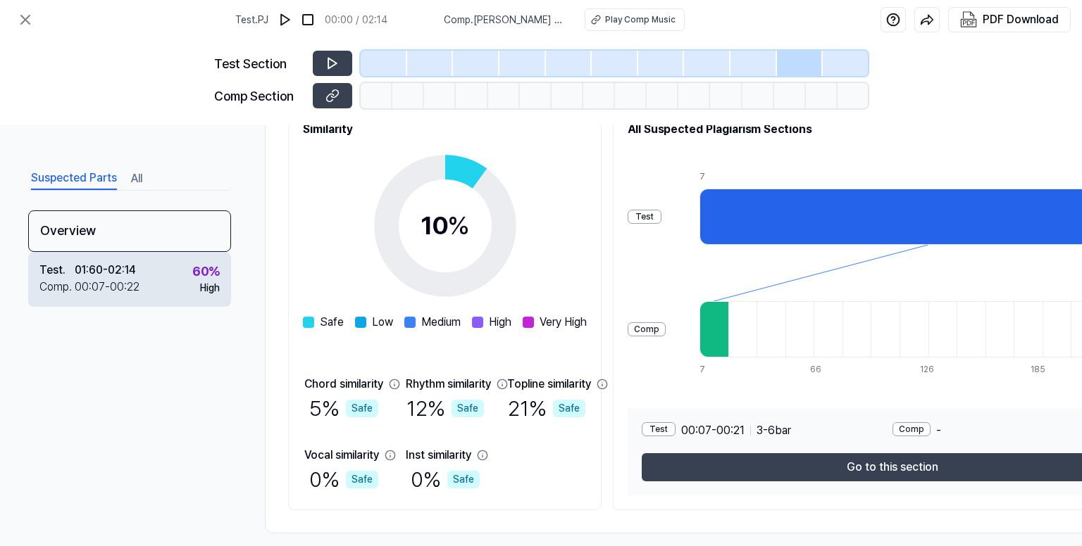
click at [175, 285] on div "Test . 01:60 - 02:14 Comp . 00:07 - 00:22 60 % High" at bounding box center [129, 279] width 203 height 55
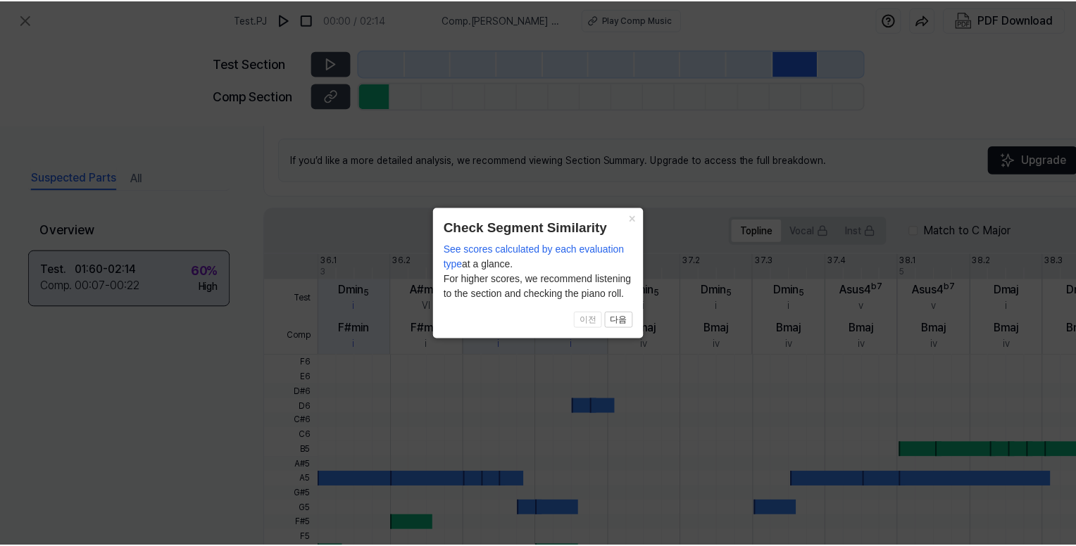
scroll to position [424, 0]
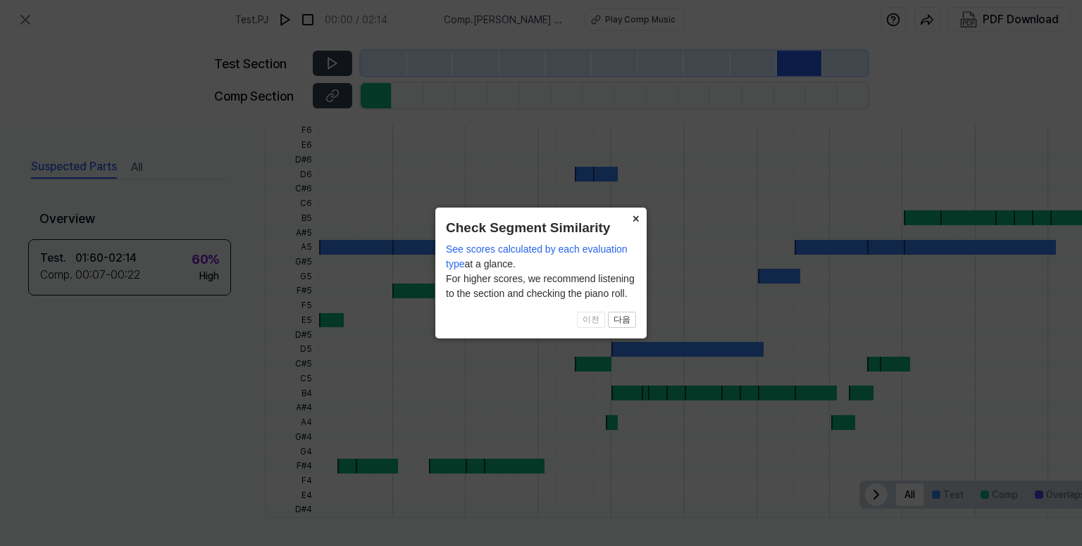
click at [631, 220] on button "×" at bounding box center [635, 218] width 23 height 20
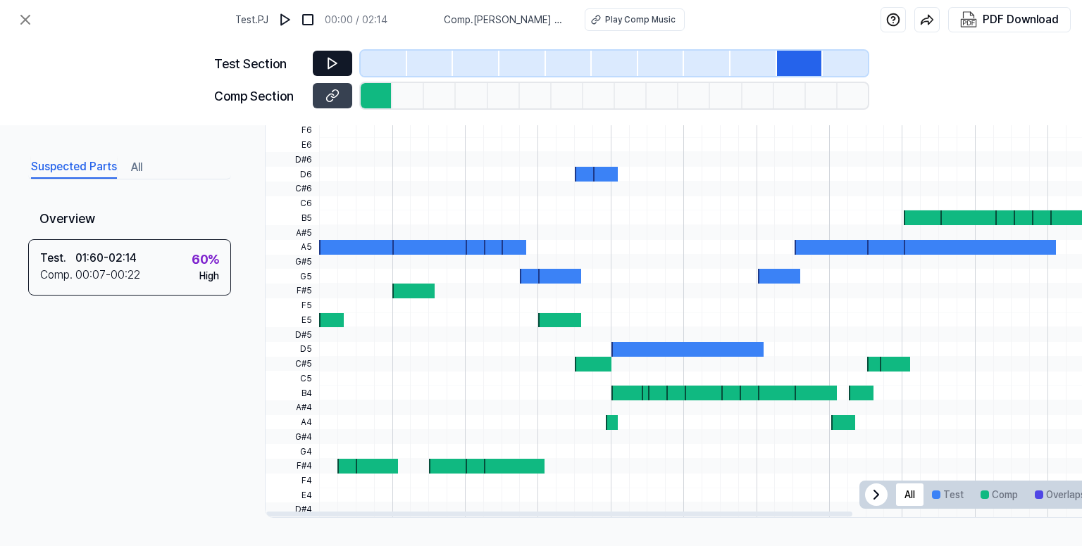
click at [341, 63] on button at bounding box center [332, 63] width 39 height 25
click at [339, 65] on button at bounding box center [332, 63] width 39 height 25
click at [294, 18] on img at bounding box center [287, 20] width 14 height 14
click at [23, 13] on icon at bounding box center [25, 19] width 17 height 17
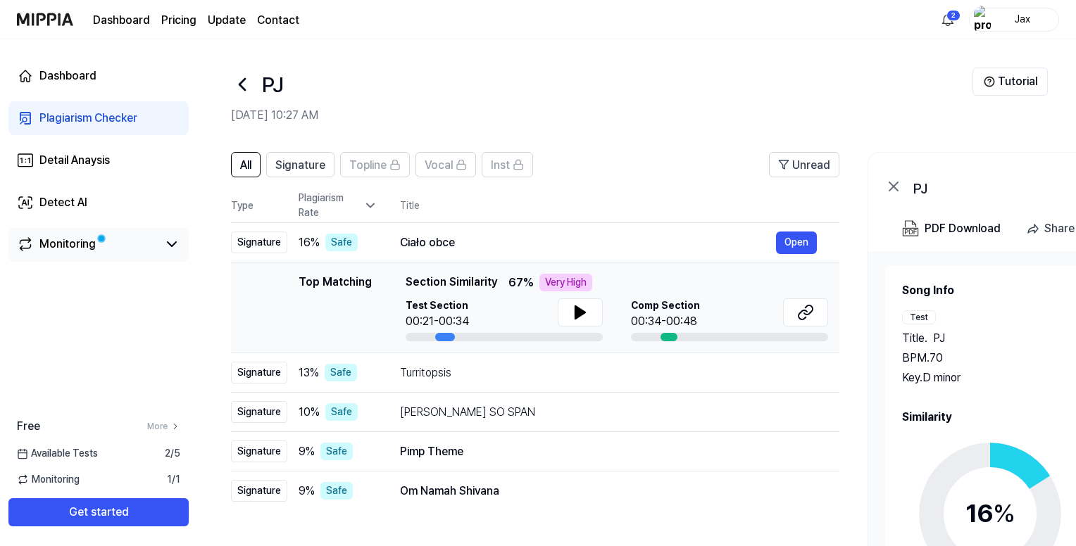
click at [145, 244] on link "Monitoring" at bounding box center [87, 244] width 141 height 17
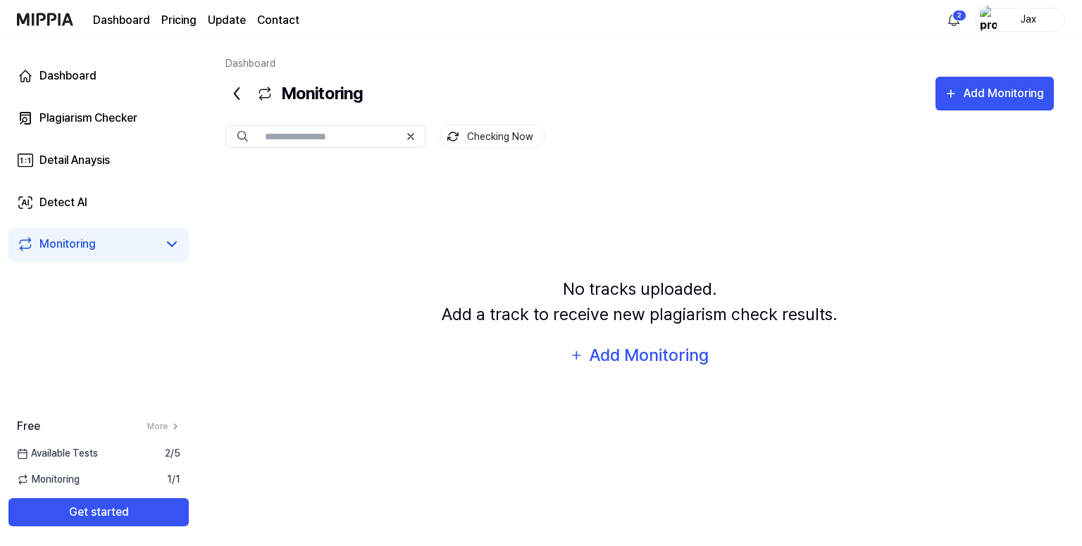
click at [234, 84] on icon at bounding box center [236, 93] width 23 height 23
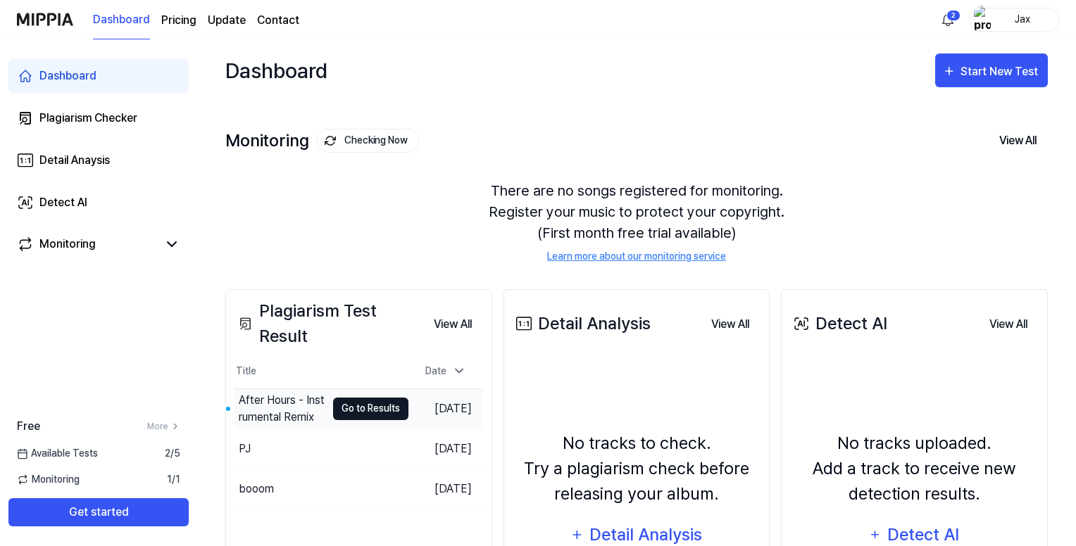
click at [367, 410] on button "Go to Results" at bounding box center [370, 409] width 75 height 23
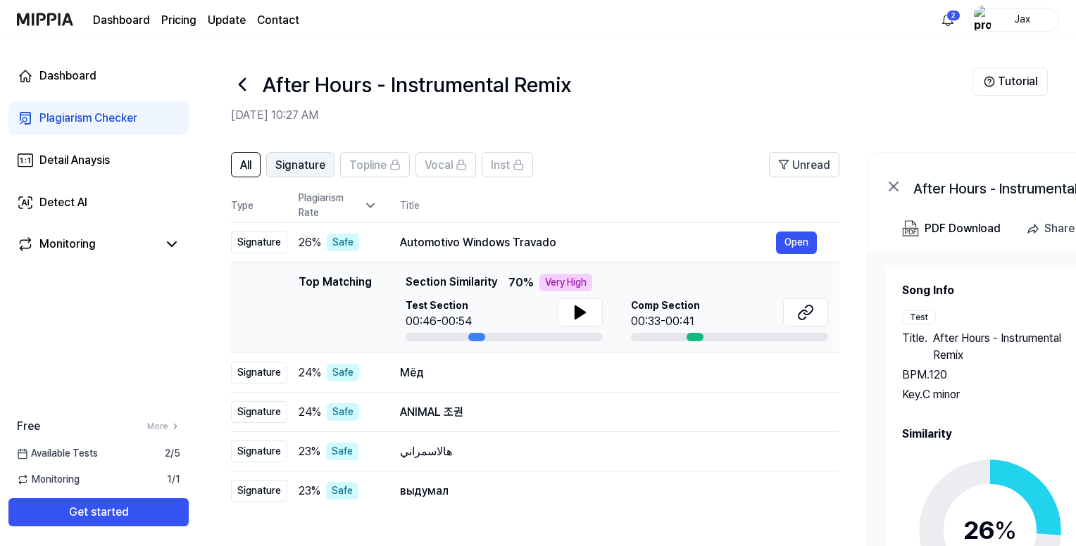
click at [329, 173] on button "Signature" at bounding box center [300, 164] width 68 height 25
click at [236, 171] on button "All" at bounding box center [246, 164] width 30 height 25
click at [811, 313] on icon at bounding box center [808, 310] width 8 height 9
click at [576, 321] on button at bounding box center [580, 313] width 45 height 28
click at [529, 373] on div "Мёд" at bounding box center [588, 373] width 376 height 17
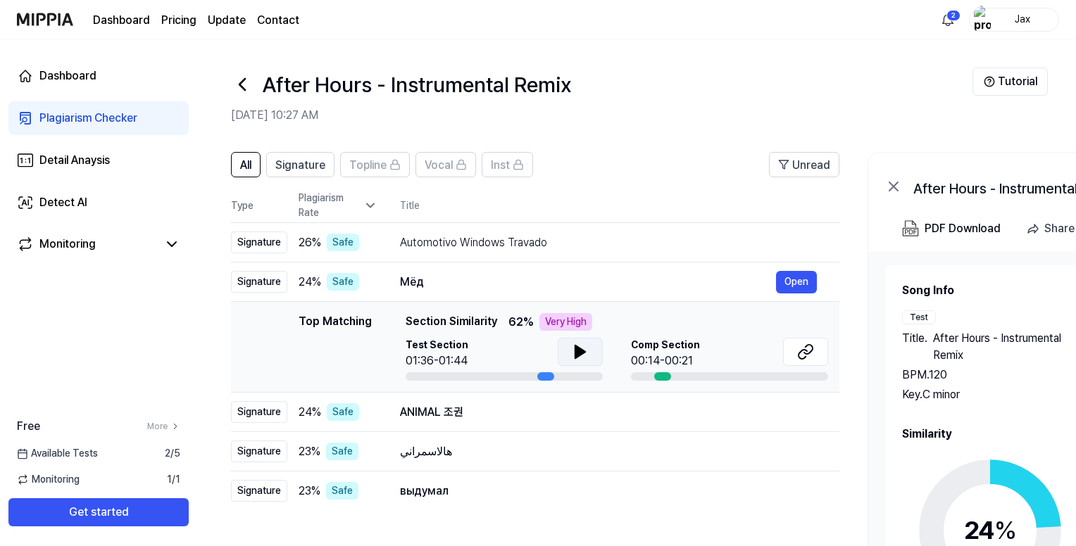
click at [572, 349] on icon at bounding box center [580, 352] width 17 height 17
click at [551, 415] on div "ANIMAL 조권" at bounding box center [588, 412] width 376 height 17
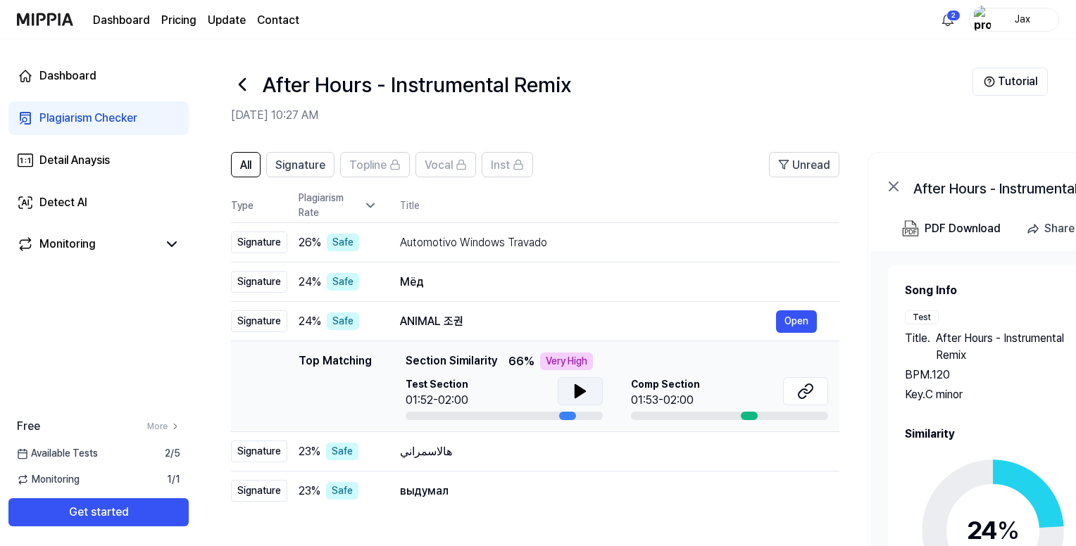
click at [581, 392] on icon at bounding box center [580, 391] width 10 height 13
click at [534, 452] on div "هالاسمراني" at bounding box center [588, 452] width 376 height 17
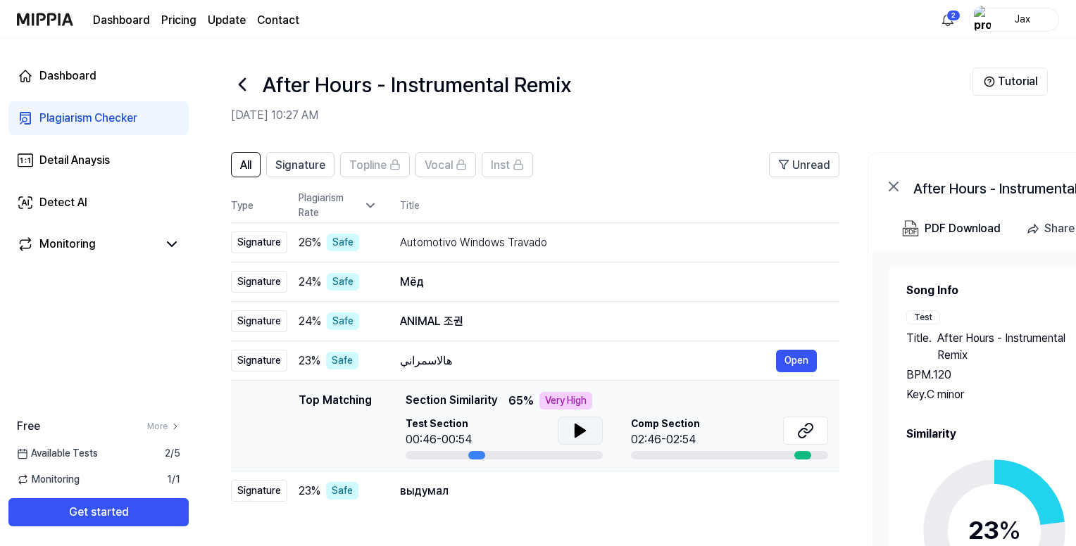
click at [582, 432] on icon at bounding box center [580, 431] width 10 height 13
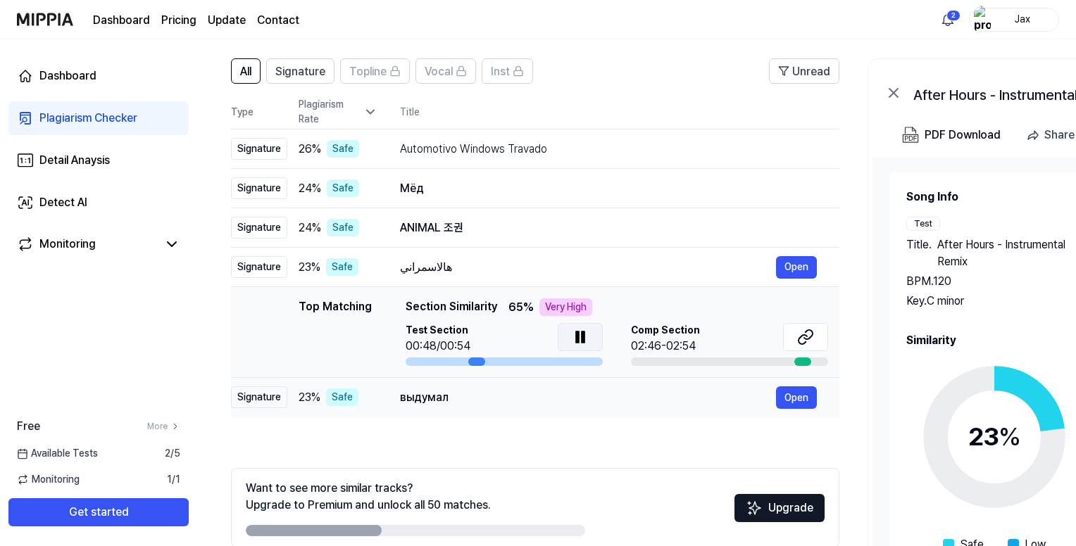
click at [532, 413] on td "выдумал Open" at bounding box center [608, 397] width 462 height 39
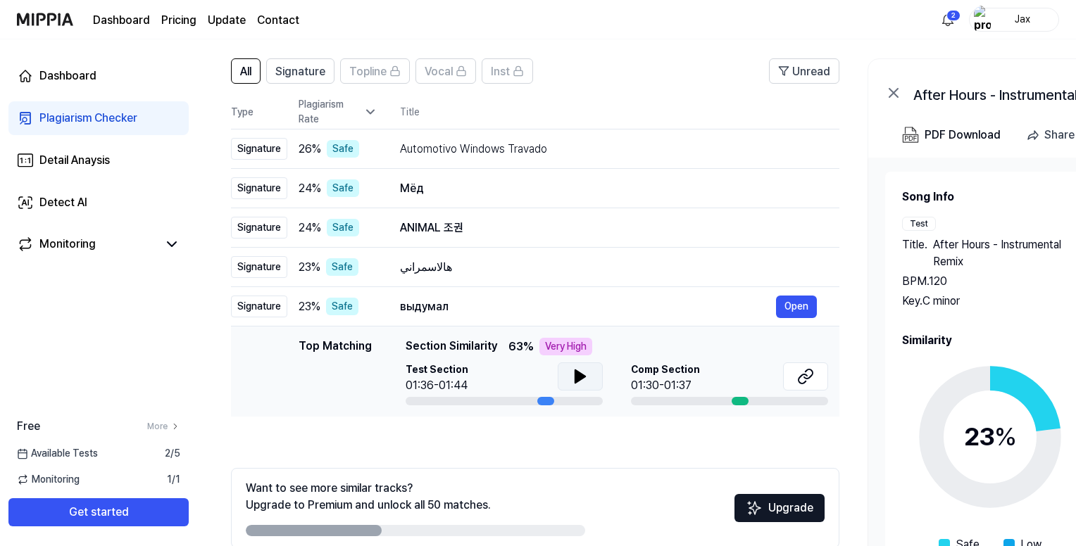
click at [580, 377] on icon at bounding box center [580, 376] width 10 height 13
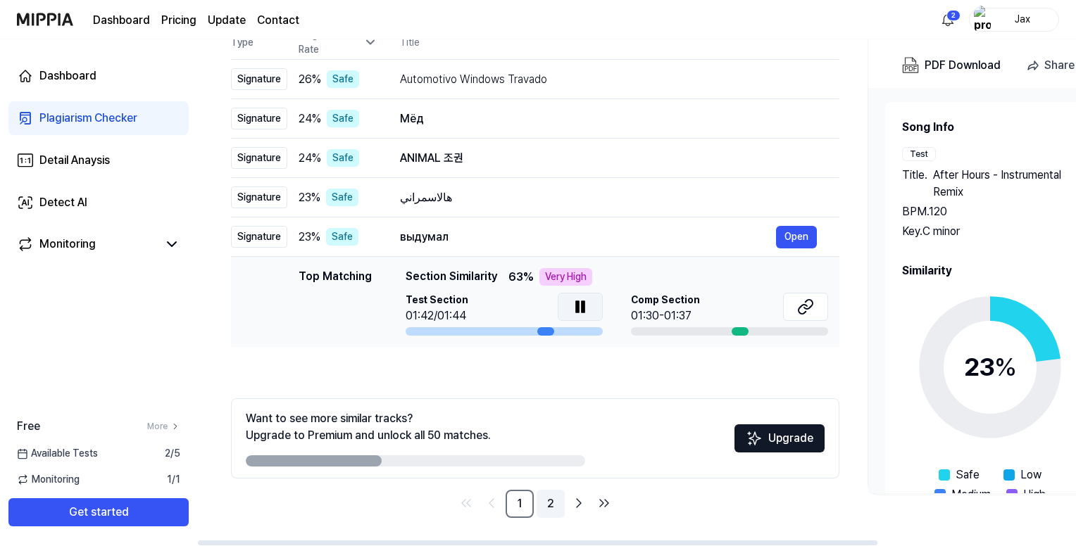
click at [554, 506] on link "2" at bounding box center [551, 504] width 28 height 28
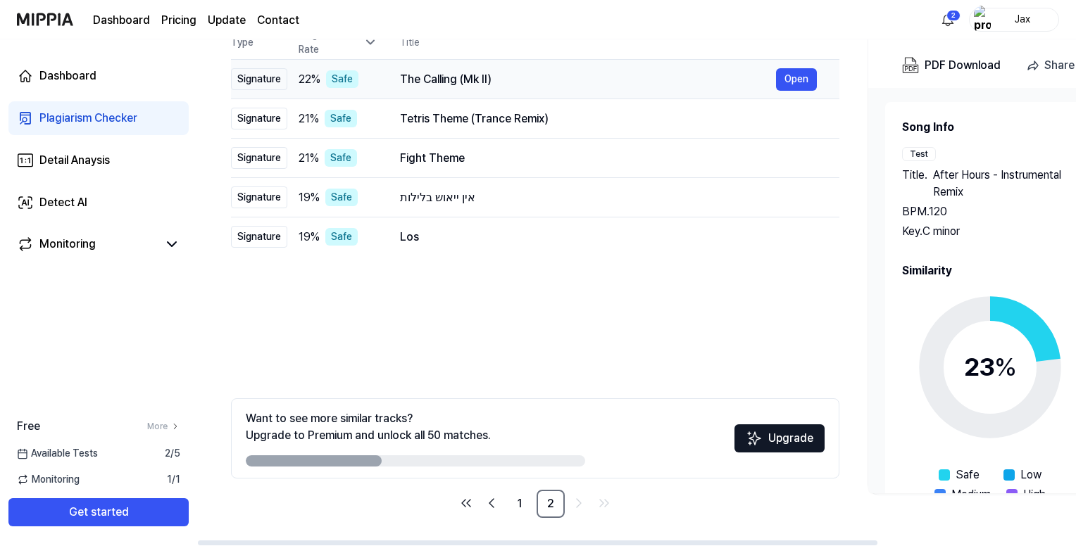
click at [611, 91] on td "The Calling ([PERSON_NAME]) Open" at bounding box center [608, 79] width 462 height 39
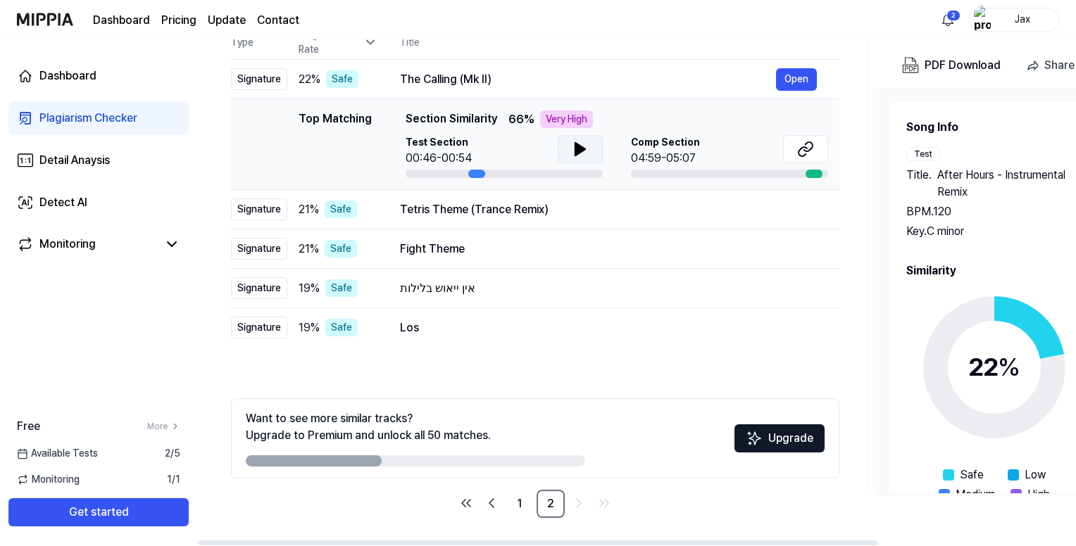
click at [582, 156] on icon at bounding box center [580, 149] width 17 height 17
click at [534, 231] on td "Fight Theme Open" at bounding box center [608, 249] width 462 height 39
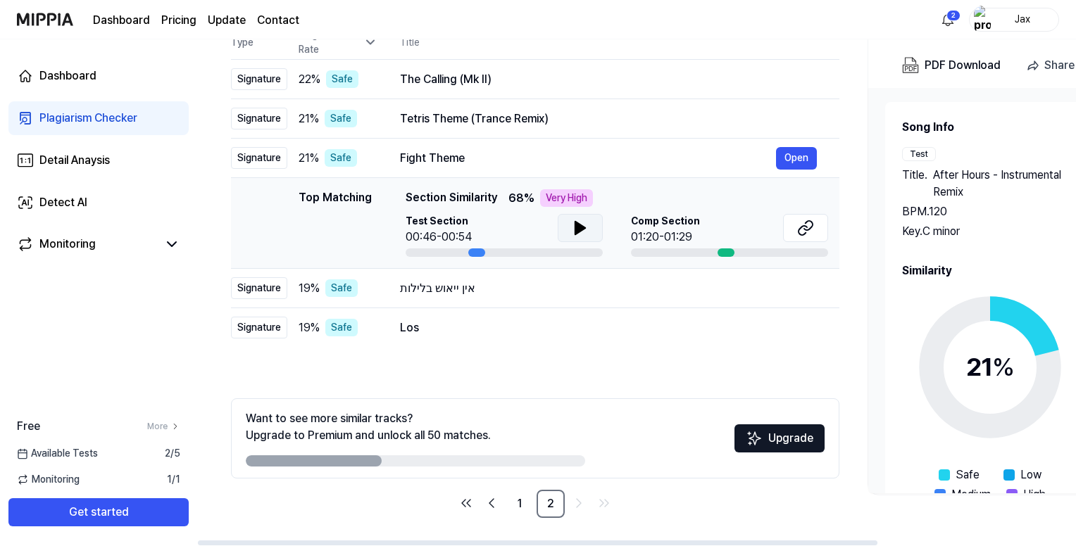
click at [572, 226] on icon at bounding box center [580, 228] width 17 height 17
click at [541, 161] on div "Fight Theme" at bounding box center [588, 158] width 376 height 17
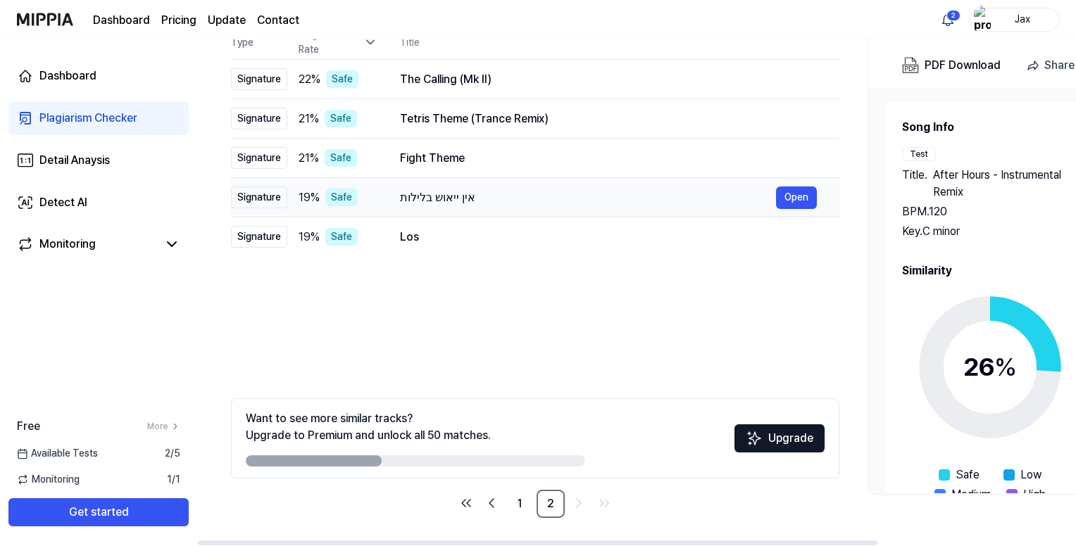
click at [566, 194] on div "אין ייאוש בלילות" at bounding box center [588, 197] width 376 height 17
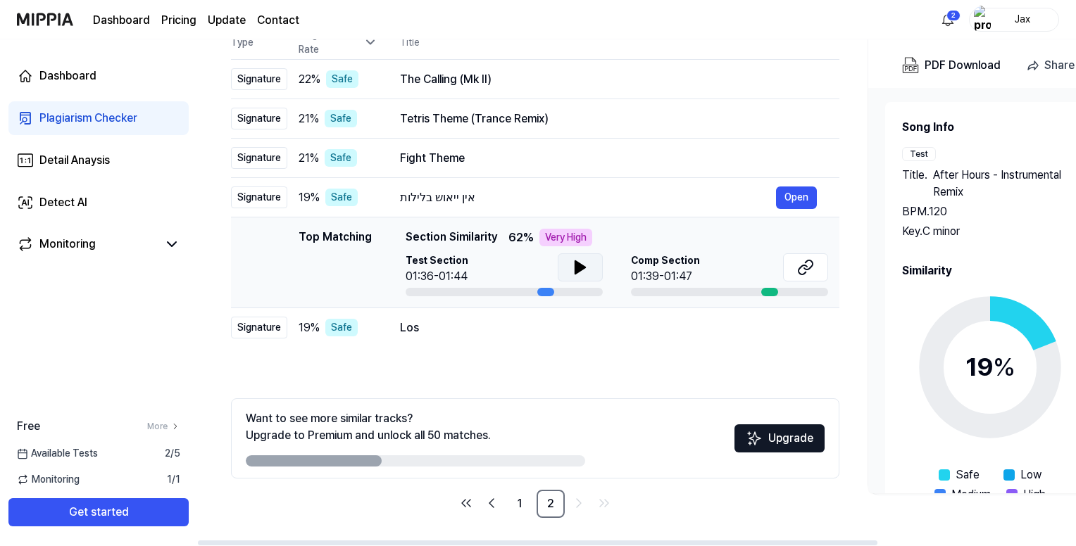
click at [577, 268] on icon at bounding box center [580, 267] width 10 height 13
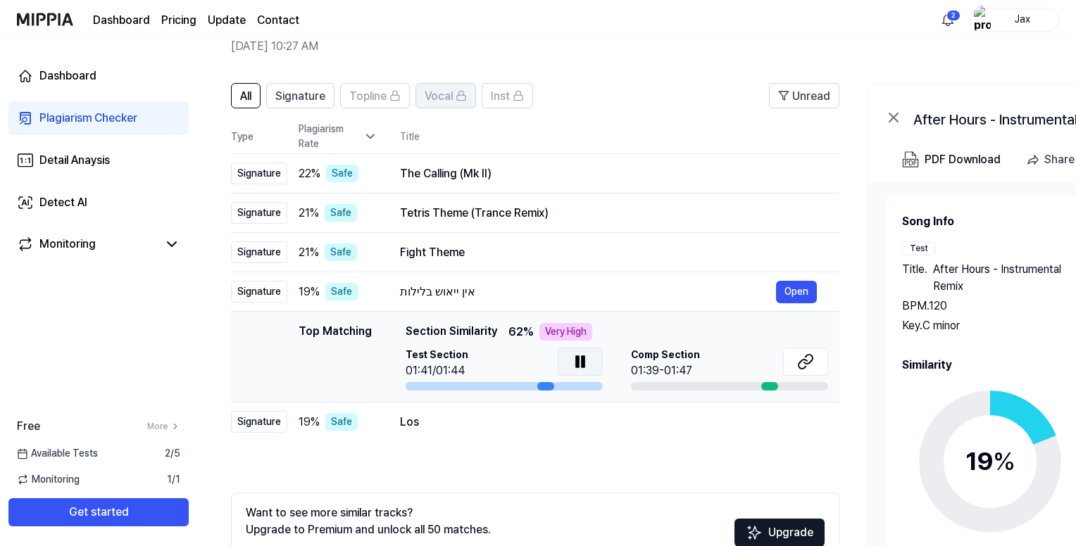
scroll to position [23, 0]
